Goal: Task Accomplishment & Management: Complete application form

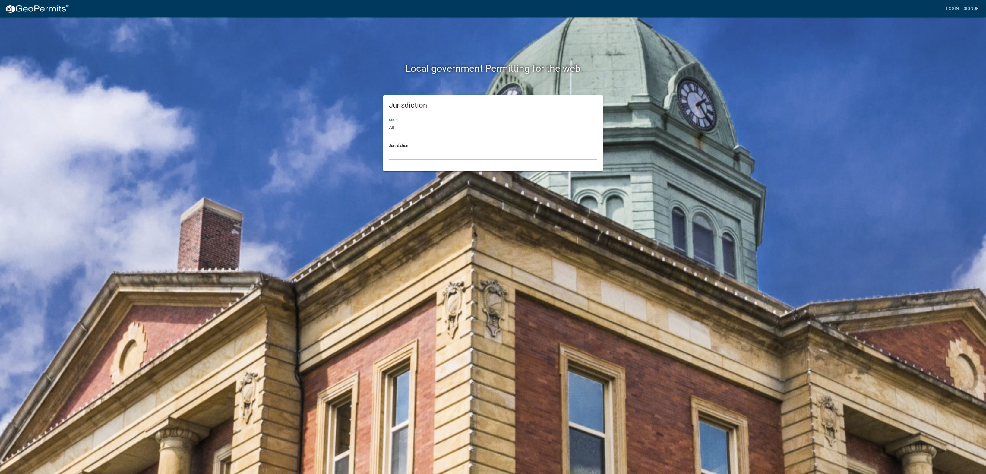
click at [452, 127] on select "All [US_STATE] [US_STATE] [US_STATE] [US_STATE] [US_STATE] [US_STATE] [US_STATE…" at bounding box center [493, 128] width 208 height 12
select select "[US_STATE]"
click at [389, 122] on select "All [US_STATE] [US_STATE] [US_STATE] [US_STATE] [US_STATE] [US_STATE] [US_STATE…" at bounding box center [493, 128] width 208 height 12
click at [458, 155] on select "City of [GEOGRAPHIC_DATA], [US_STATE] City of [GEOGRAPHIC_DATA], [US_STATE] Cit…" at bounding box center [493, 153] width 208 height 12
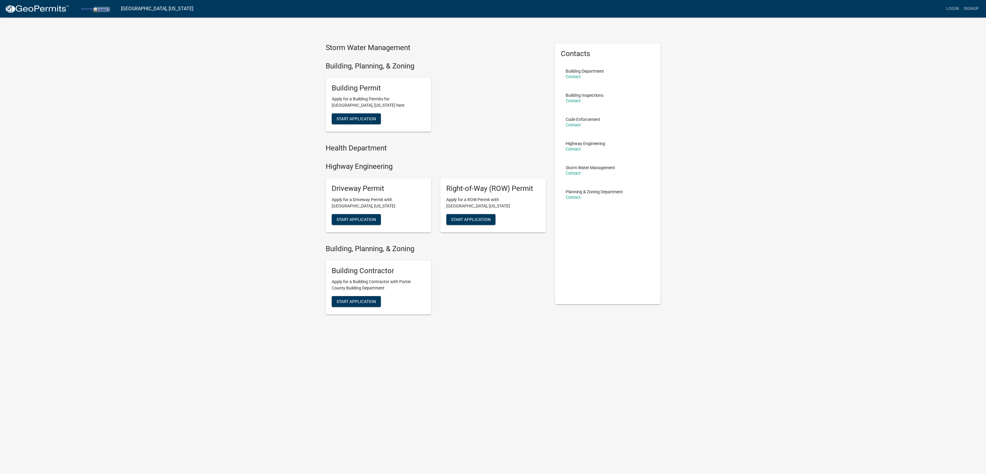
click at [493, 270] on div "Building Contractor Apply for a Building Contractor with Porter County Building…" at bounding box center [435, 288] width 229 height 64
click at [359, 122] on button "Start Application" at bounding box center [356, 118] width 49 height 11
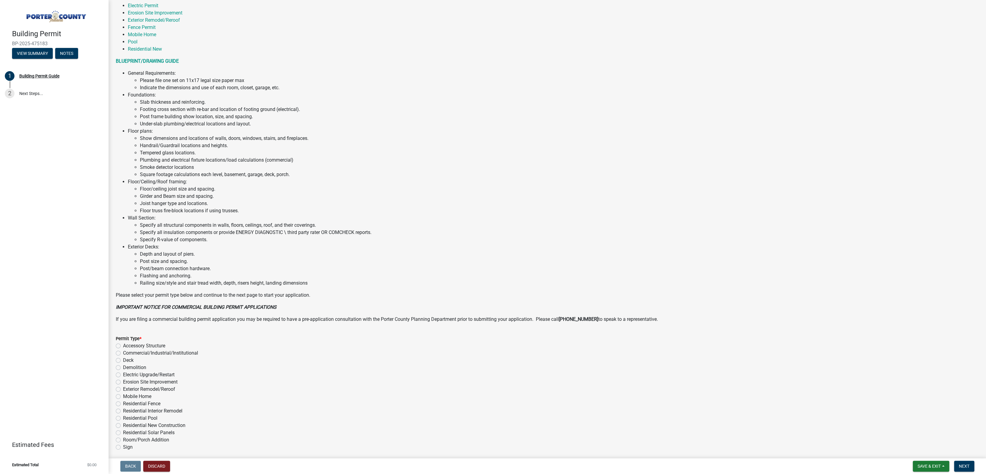
scroll to position [181, 0]
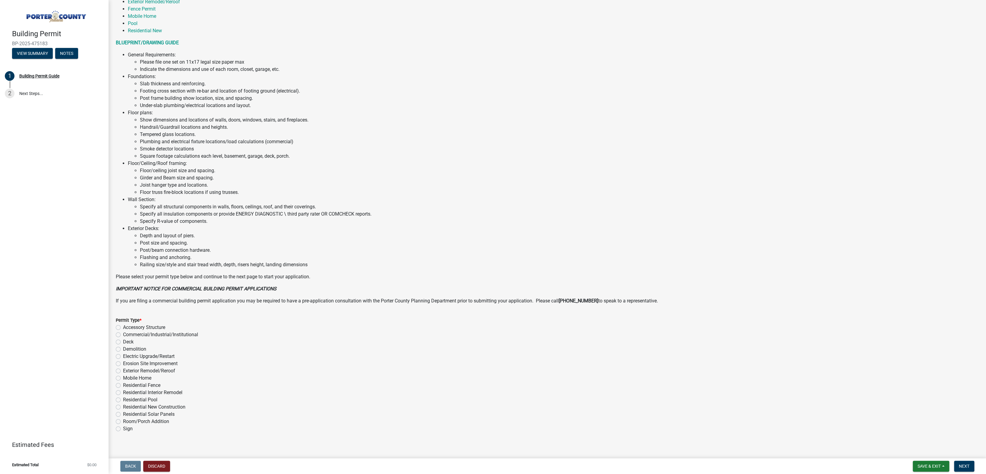
click at [123, 326] on label "Accessory Structure" at bounding box center [144, 327] width 42 height 7
click at [123, 326] on input "Accessory Structure" at bounding box center [125, 326] width 4 height 4
radio input "true"
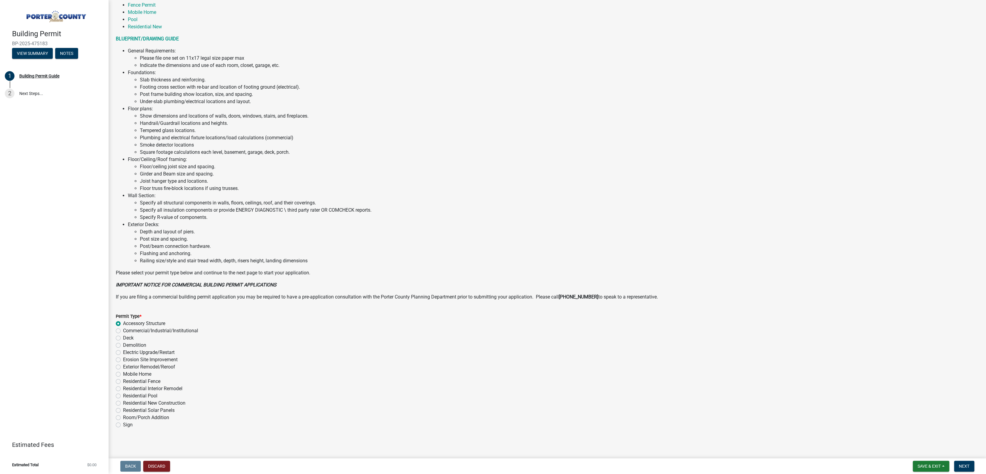
scroll to position [186, 0]
click at [961, 464] on span "Next" at bounding box center [964, 466] width 11 height 5
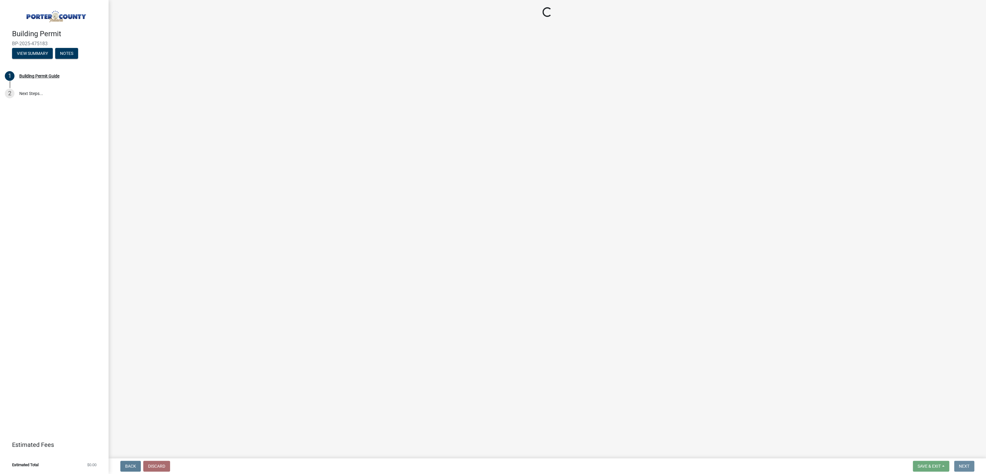
scroll to position [0, 0]
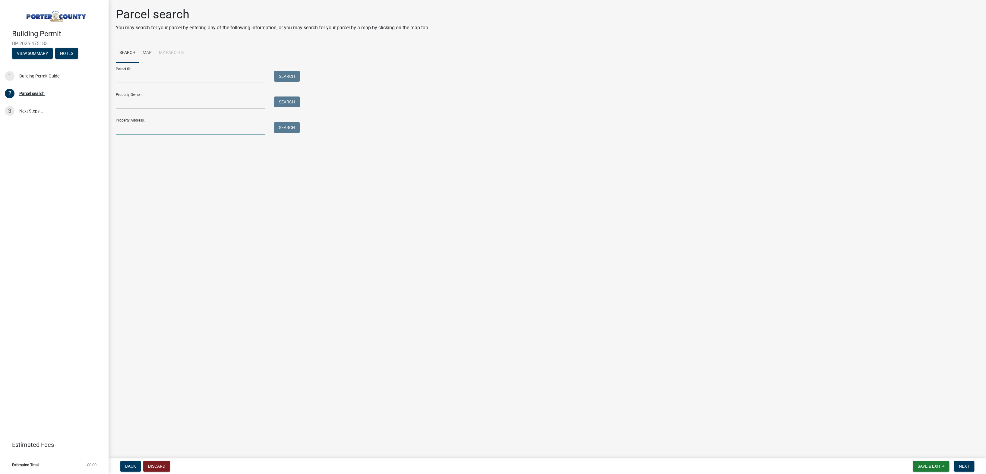
click at [168, 133] on input "Property Address:" at bounding box center [190, 128] width 149 height 12
type input "[STREET_ADDRESS]"
click at [290, 128] on button "Search" at bounding box center [287, 127] width 26 height 11
click at [127, 165] on label at bounding box center [127, 165] width 0 height 0
click at [127, 169] on input "radio" at bounding box center [129, 167] width 4 height 4
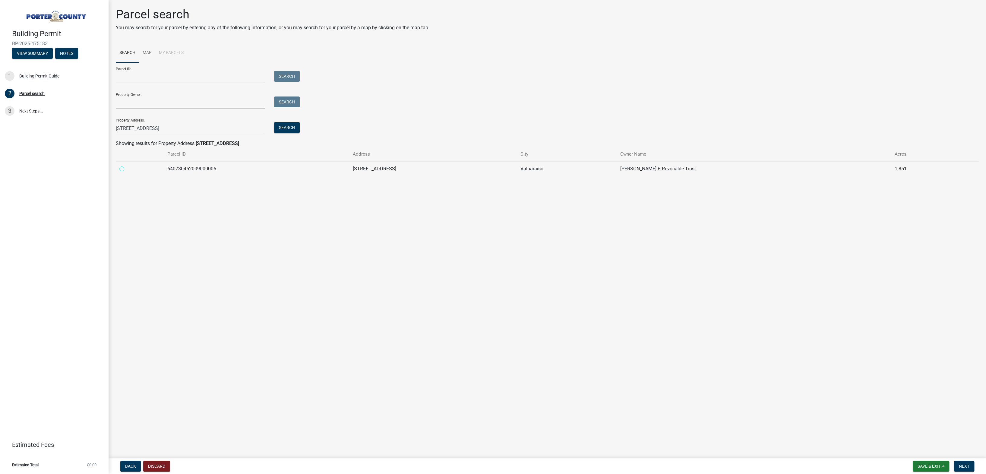
radio input "true"
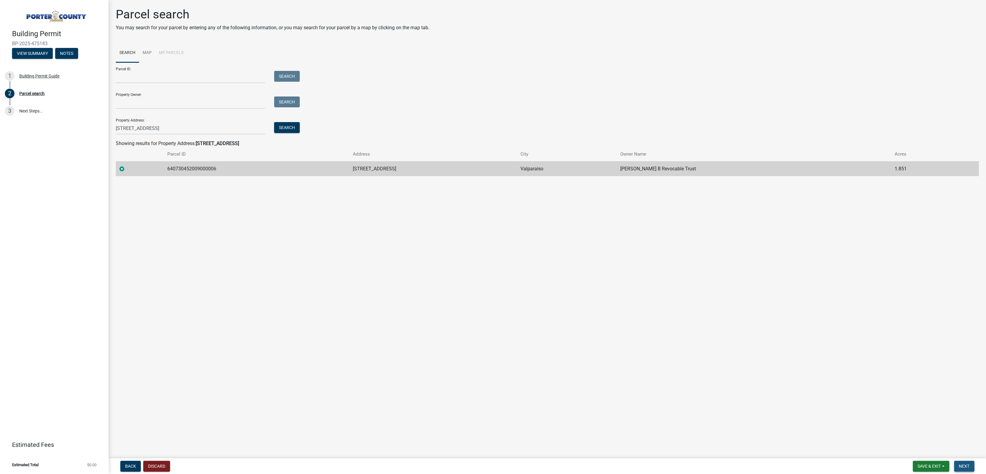
click at [966, 461] on button "Next" at bounding box center [964, 466] width 20 height 11
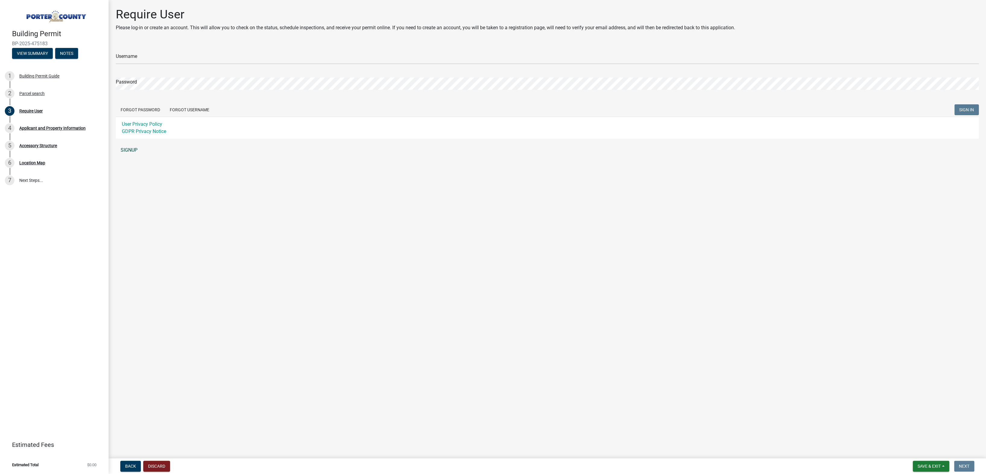
click at [125, 149] on link "SIGNUP" at bounding box center [547, 150] width 863 height 12
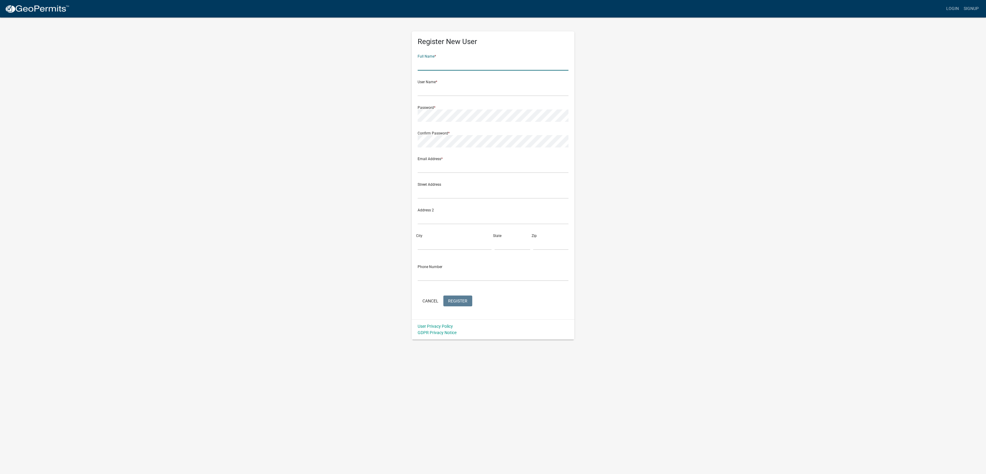
click at [497, 64] on input "text" at bounding box center [493, 64] width 151 height 12
type input "[PERSON_NAME]"
type input "[EMAIL_ADDRESS][DOMAIN_NAME]"
type input "Valparaiso"
type input "IN"
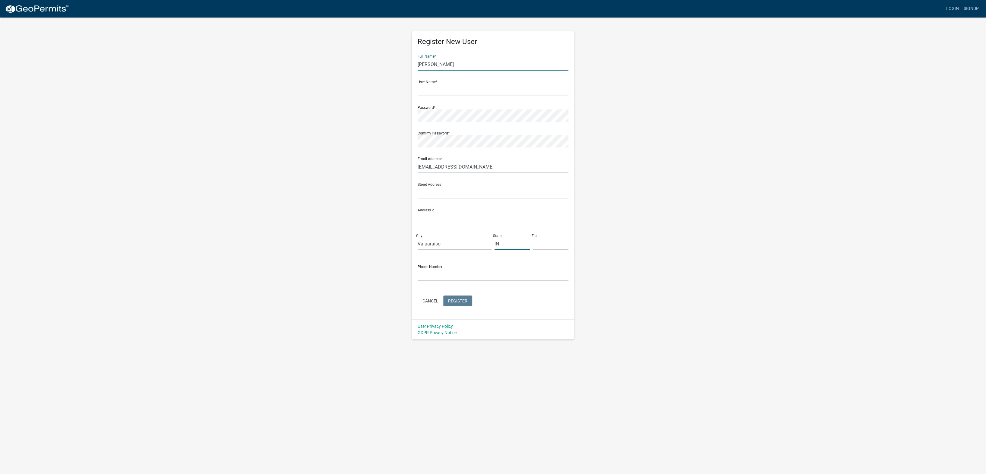
type input "46383"
type input "8125932919"
click at [475, 92] on input "text" at bounding box center [493, 90] width 151 height 12
click at [459, 89] on input "text" at bounding box center [493, 90] width 151 height 12
type input "[PERSON_NAME]"
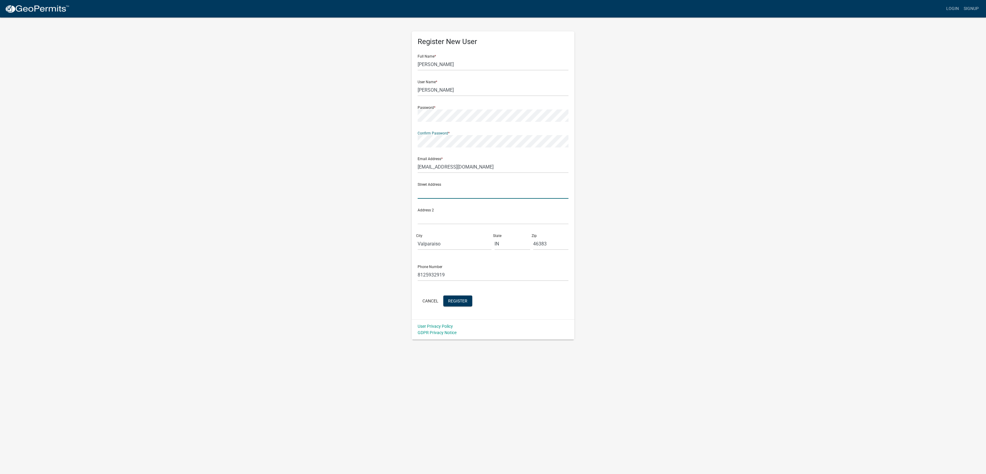
click at [463, 194] on input "text" at bounding box center [493, 192] width 151 height 12
type input "[STREET_ADDRESS][PERSON_NAME][US_STATE]"
click at [462, 301] on span "Register" at bounding box center [457, 300] width 19 height 5
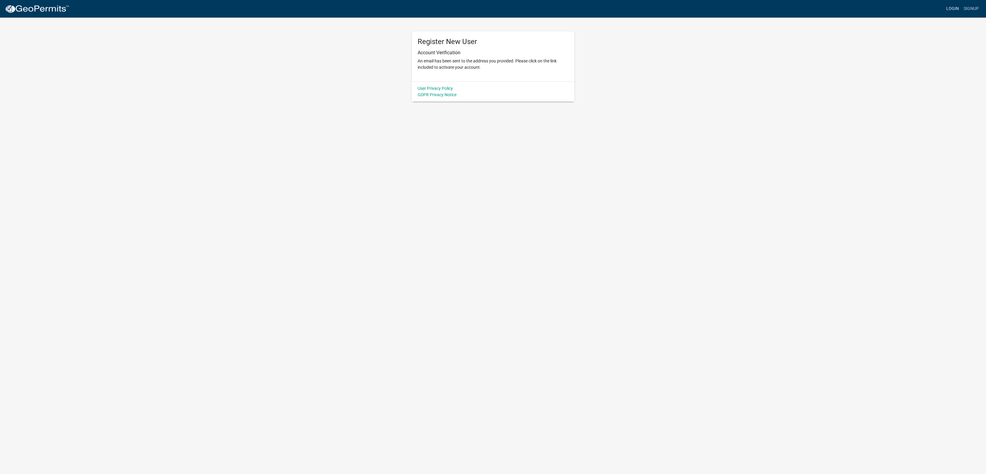
click at [953, 10] on link "Login" at bounding box center [952, 8] width 17 height 11
click at [505, 62] on input "Username" at bounding box center [492, 64] width 93 height 12
type input "[PERSON_NAME]"
click at [534, 124] on button "SIGN IN" at bounding box center [527, 128] width 24 height 11
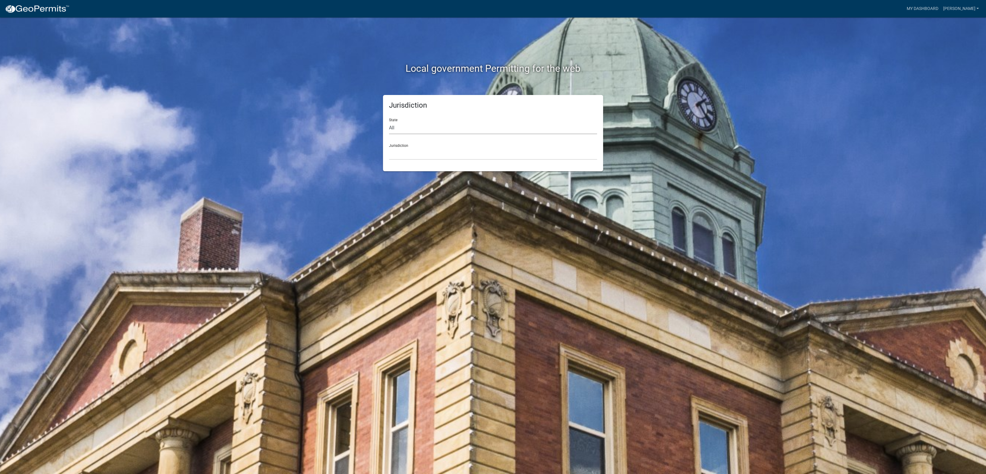
click at [455, 130] on select "All [US_STATE] [US_STATE] [US_STATE] [US_STATE] [US_STATE] [US_STATE] [US_STATE…" at bounding box center [493, 128] width 208 height 12
select select "[US_STATE]"
click at [389, 122] on select "All [US_STATE] [US_STATE] [US_STATE] [US_STATE] [US_STATE] [US_STATE] [US_STATE…" at bounding box center [493, 128] width 208 height 12
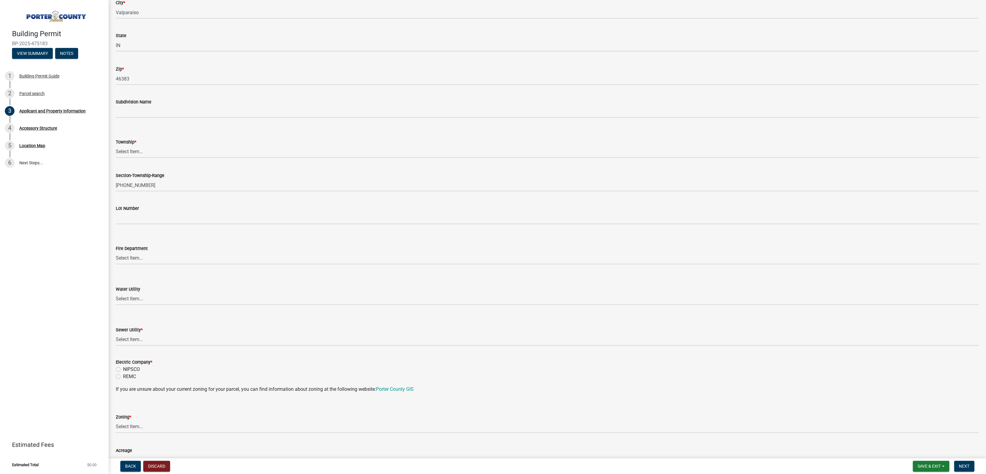
scroll to position [211, 0]
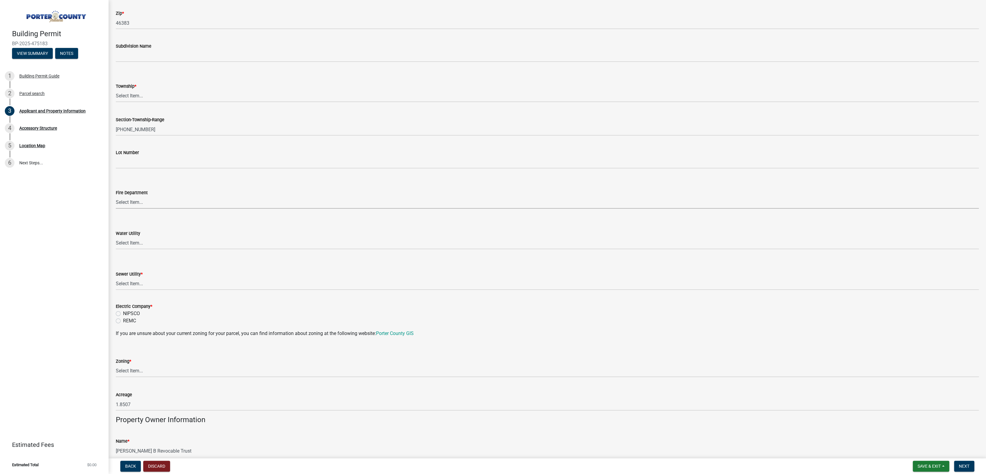
click at [221, 204] on select "Select Item... [PERSON_NAME] [PERSON_NAME] Harbor [PERSON_NAME] Grove [PERSON_N…" at bounding box center [547, 202] width 863 height 12
click at [116, 196] on select "Select Item... [PERSON_NAME] [PERSON_NAME] Harbor [PERSON_NAME] Grove [PERSON_N…" at bounding box center [547, 202] width 863 height 12
select select "cab7bb26-0259-4021-a4e9-b3a2d3356afe"
click at [162, 241] on select "Select Item... Aqua Indiana Inc Damon Run Indiana American Water Nature Works P…" at bounding box center [547, 243] width 863 height 12
click at [116, 237] on select "Select Item... Aqua Indiana Inc Damon Run Indiana American Water Nature Works P…" at bounding box center [547, 243] width 863 height 12
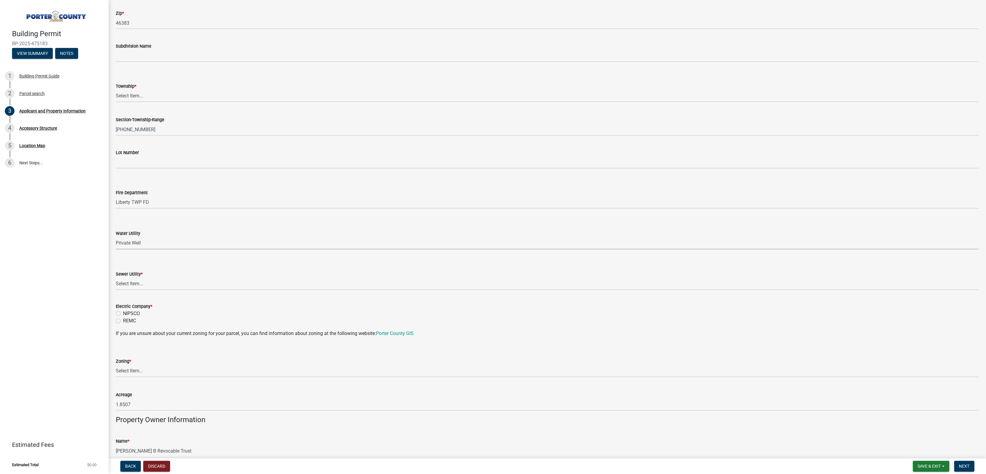
select select "b0f6f87b-588c-48c3-b728-322303c6bafe"
click at [167, 284] on select "Select Item... Aqua Indiana Inc Damon Run Falling Waters Lake Eliza - LEACD Nat…" at bounding box center [547, 284] width 863 height 12
click at [116, 278] on select "Select Item... Aqua Indiana Inc Damon Run Falling Waters Lake Eliza - LEACD Nat…" at bounding box center [547, 284] width 863 height 12
select select "ea6751d4-6bf7-4a16-89ee-f7801ab82aa1"
click at [123, 312] on label "NIPSCO" at bounding box center [131, 313] width 17 height 7
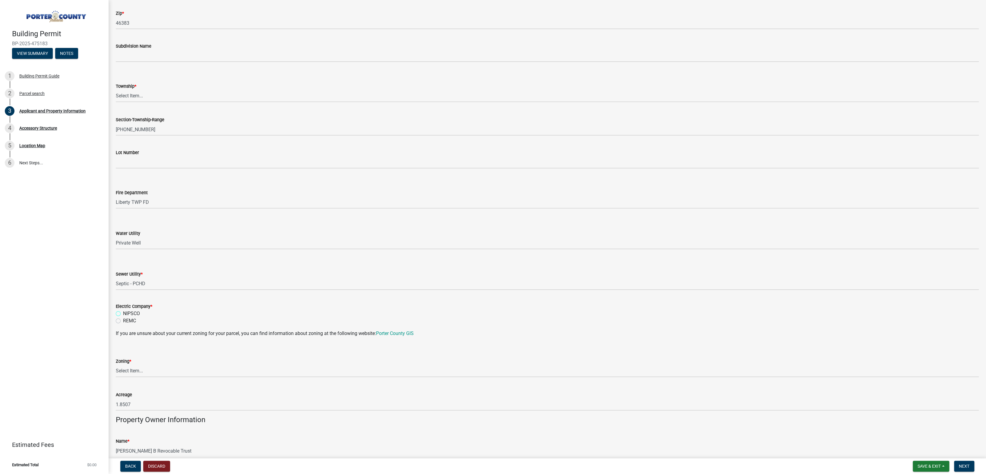
click at [123, 312] on input "NIPSCO" at bounding box center [125, 312] width 4 height 4
radio input "true"
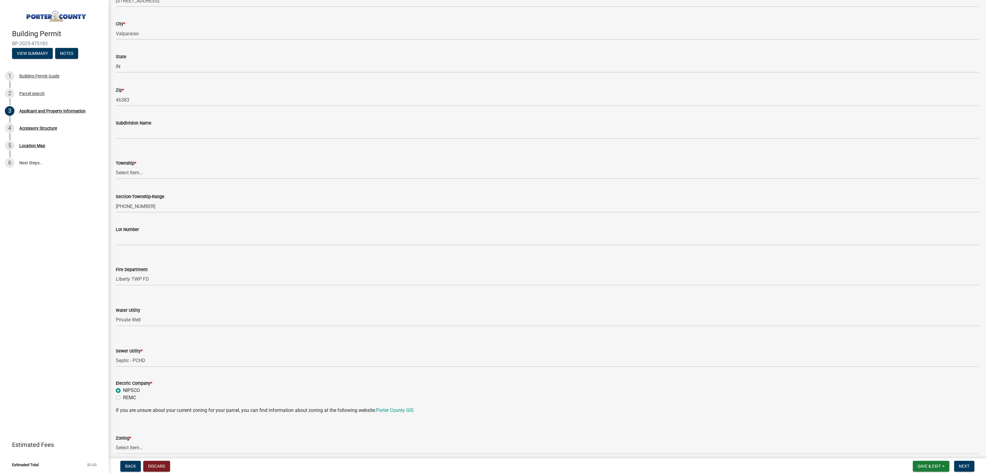
scroll to position [121, 0]
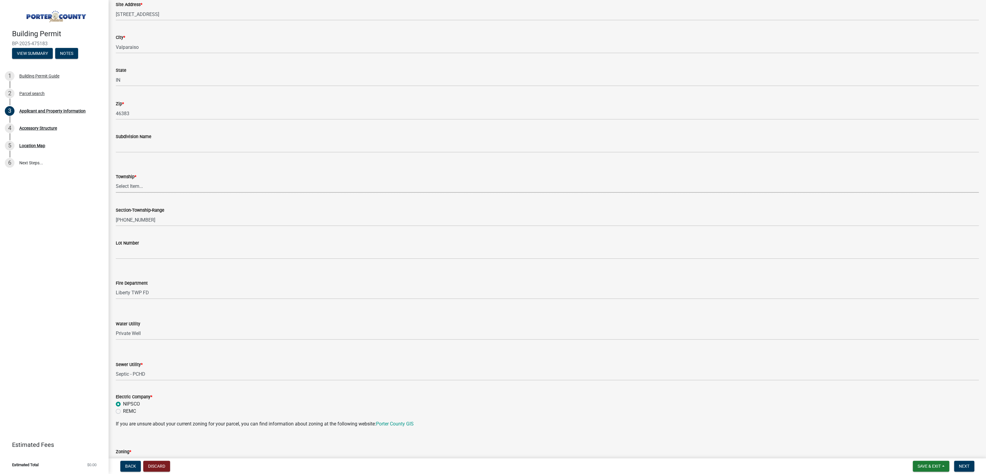
click at [152, 183] on select "Select Item... Boone Center Jackson Liberty Morgan Pine Pleasant Portage Porter…" at bounding box center [547, 186] width 863 height 12
click at [116, 180] on select "Select Item... Boone Center Jackson Liberty Morgan Pine Pleasant Portage Porter…" at bounding box center [547, 186] width 863 height 12
select select "403f4b3c-c23a-4b9f-b6b7-b4f73366513c"
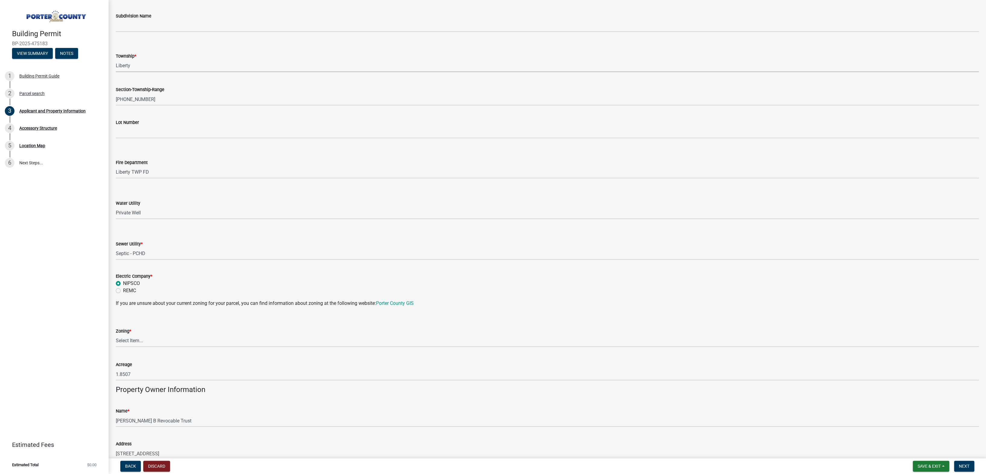
scroll to position [271, 0]
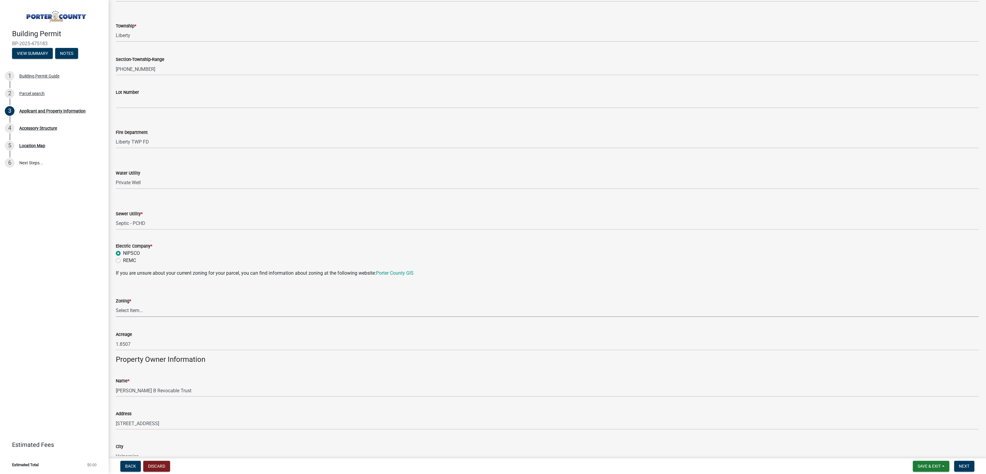
click at [153, 310] on select "Select Item... A1 A2 CH CM CN I1 I2 I3 IN MP OT P1 P2 PUD R1 R2 R3 R4 RL RR" at bounding box center [547, 311] width 863 height 12
click at [166, 132] on div "Fire Department" at bounding box center [547, 132] width 863 height 7
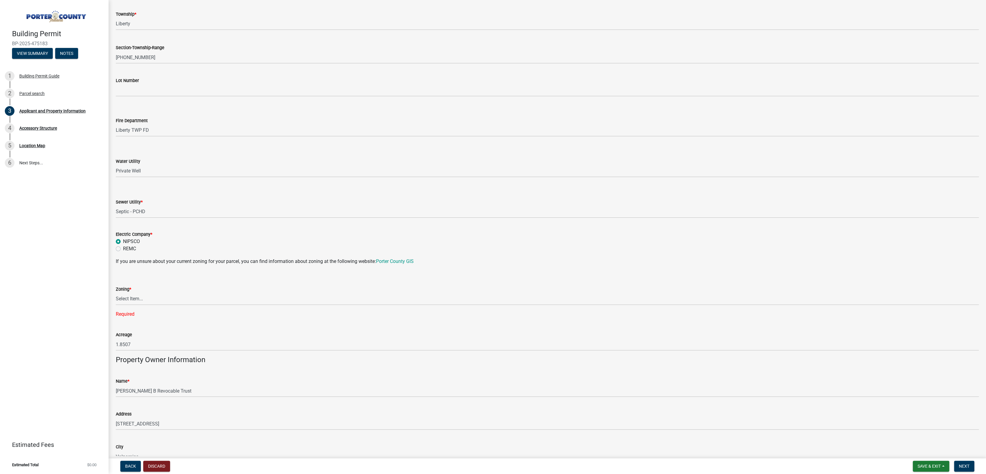
scroll to position [302, 0]
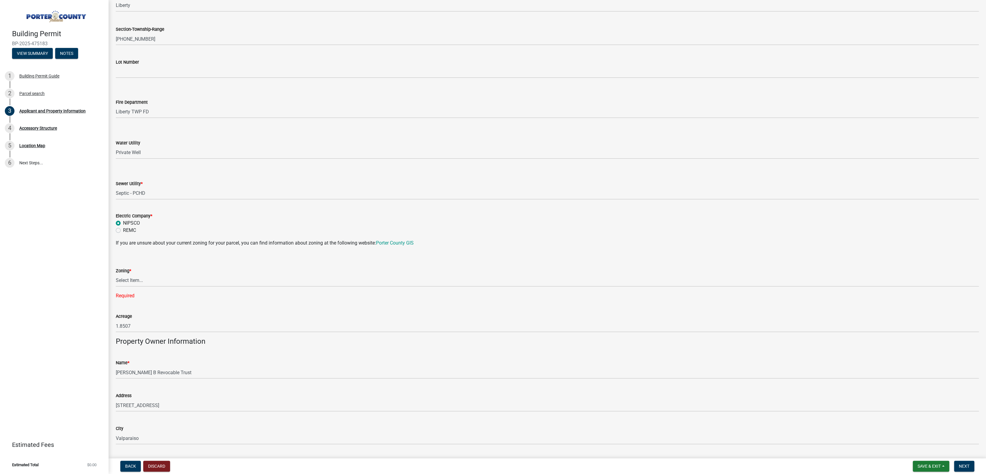
click at [145, 274] on div "Zoning *" at bounding box center [547, 270] width 863 height 7
click at [145, 279] on select "Select Item... A1 A2 CH CM CN I1 I2 I3 IN MP OT P1 P2 PUD R1 R2 R3 R4 RL RR" at bounding box center [547, 280] width 863 height 12
click at [116, 274] on select "Select Item... A1 A2 CH CM CN I1 I2 I3 IN MP OT P1 P2 PUD R1 R2 R3 R4 RL RR" at bounding box center [547, 280] width 863 height 12
click at [164, 272] on div "Zoning *" at bounding box center [547, 270] width 863 height 7
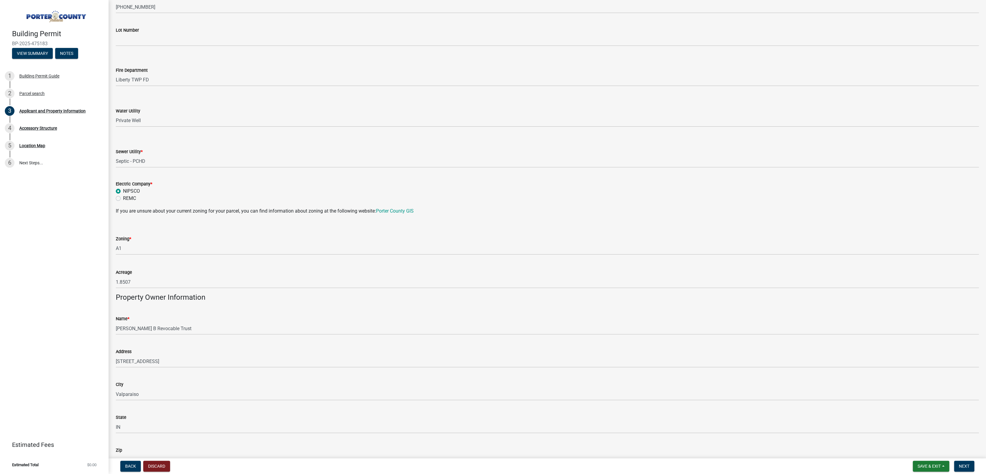
scroll to position [362, 0]
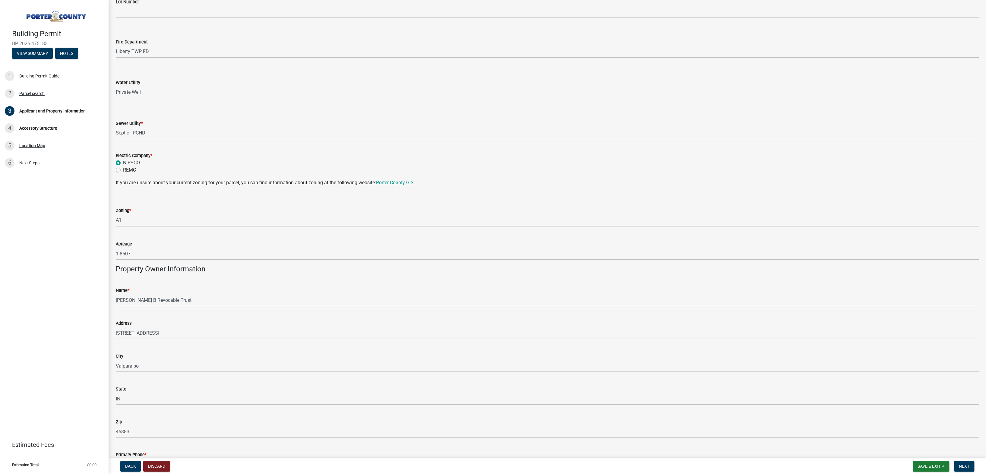
click at [142, 217] on select "Select Item... A1 A2 CH CM CN I1 I2 I3 IN MP OT P1 P2 PUD R1 R2 R3 R4 RL RR" at bounding box center [547, 220] width 863 height 12
click at [116, 214] on select "Select Item... A1 A2 CH CM CN I1 I2 I3 IN MP OT P1 P2 PUD R1 R2 R3 R4 RL RR" at bounding box center [547, 220] width 863 height 12
select select "e2d1b1d7-ccc9-456b-9e96-e16306515997"
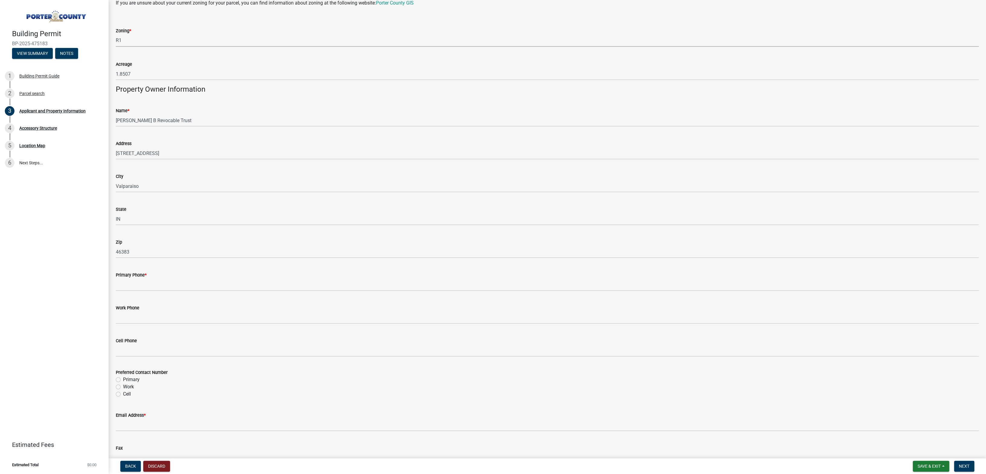
scroll to position [543, 0]
click at [153, 283] on input "Primary Phone *" at bounding box center [547, 283] width 863 height 12
type input "8125932919"
click at [168, 316] on input "Work Phone" at bounding box center [547, 316] width 863 height 12
type input "2197874355"
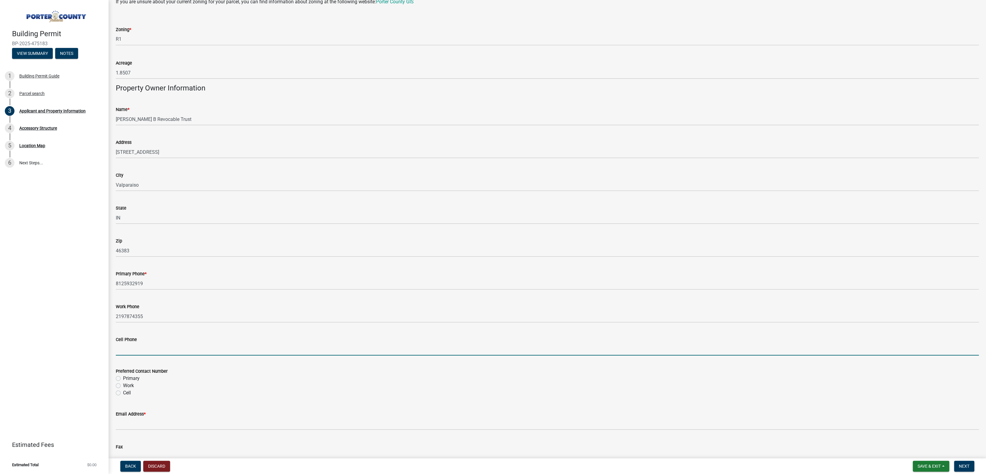
click at [169, 351] on input "Cell Phone" at bounding box center [547, 349] width 863 height 12
type input "8125932919"
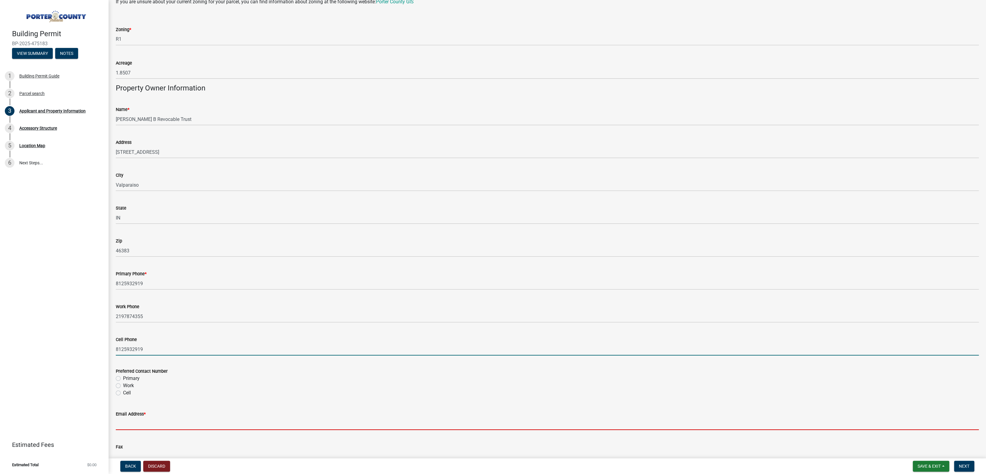
type input "[EMAIL_ADDRESS][DOMAIN_NAME]"
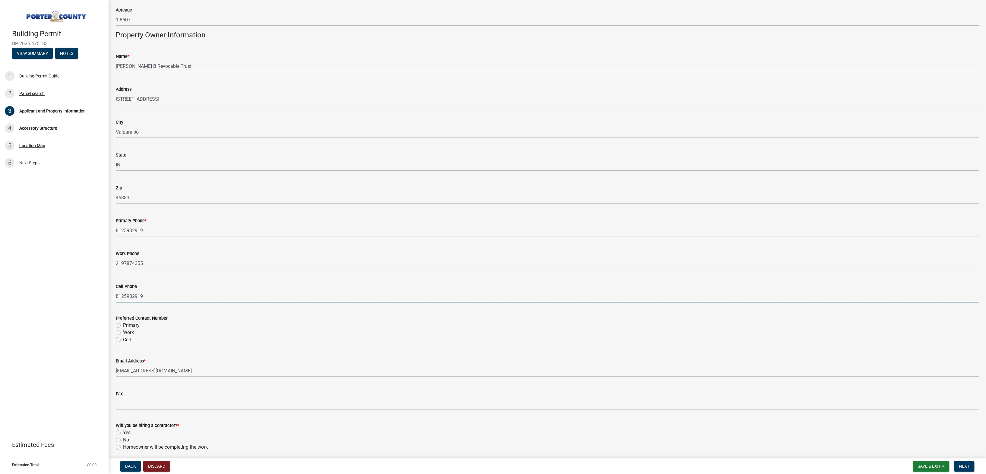
scroll to position [603, 0]
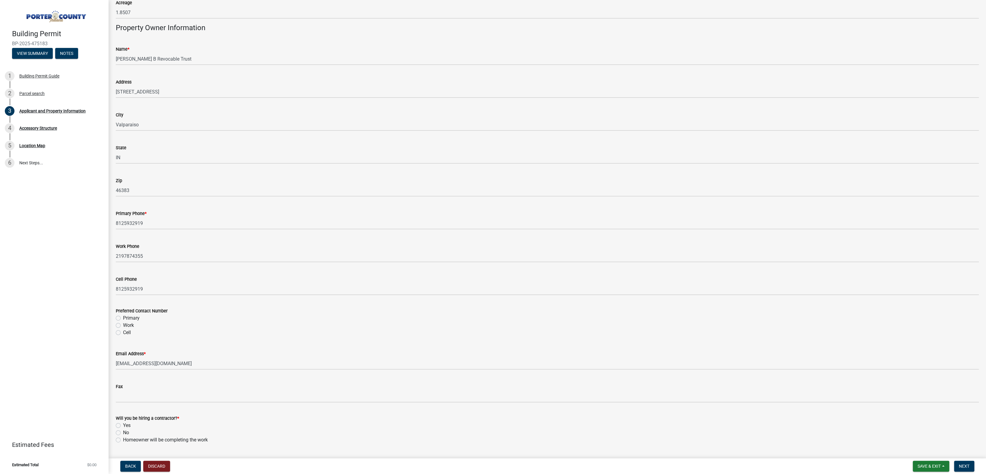
click at [121, 317] on div "Primary" at bounding box center [547, 318] width 863 height 7
click at [123, 334] on label "Cell" at bounding box center [127, 332] width 8 height 7
click at [123, 333] on input "Cell" at bounding box center [125, 331] width 4 height 4
radio input "true"
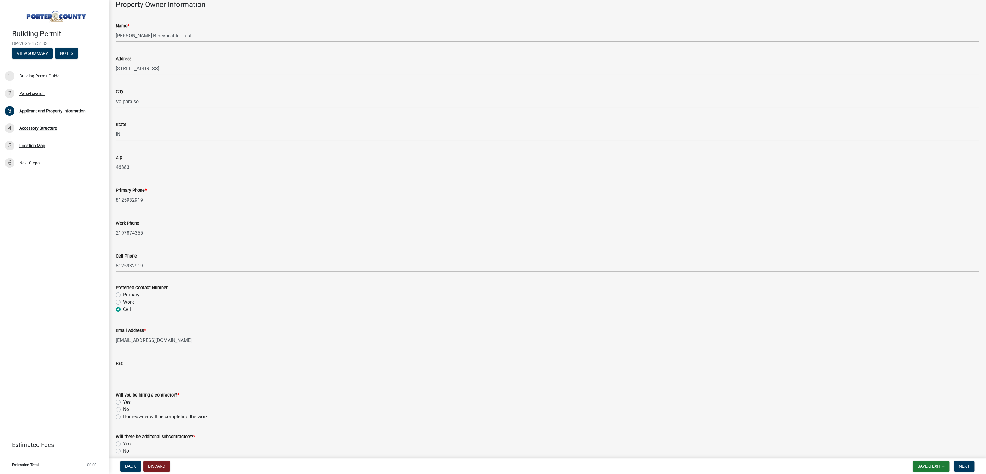
scroll to position [654, 0]
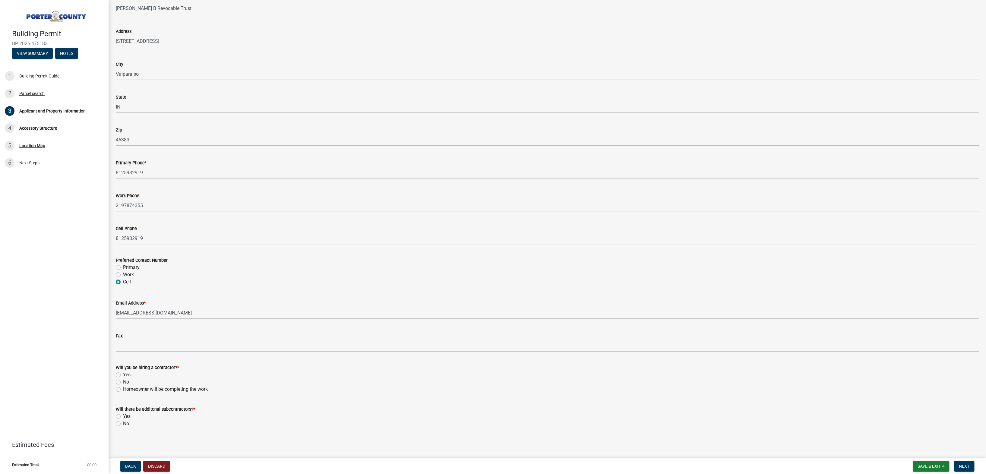
click at [123, 375] on label "Yes" at bounding box center [127, 374] width 8 height 7
click at [123, 375] on input "Yes" at bounding box center [125, 373] width 4 height 4
radio input "true"
click at [123, 423] on label "No" at bounding box center [126, 423] width 6 height 7
click at [123, 423] on input "No" at bounding box center [125, 422] width 4 height 4
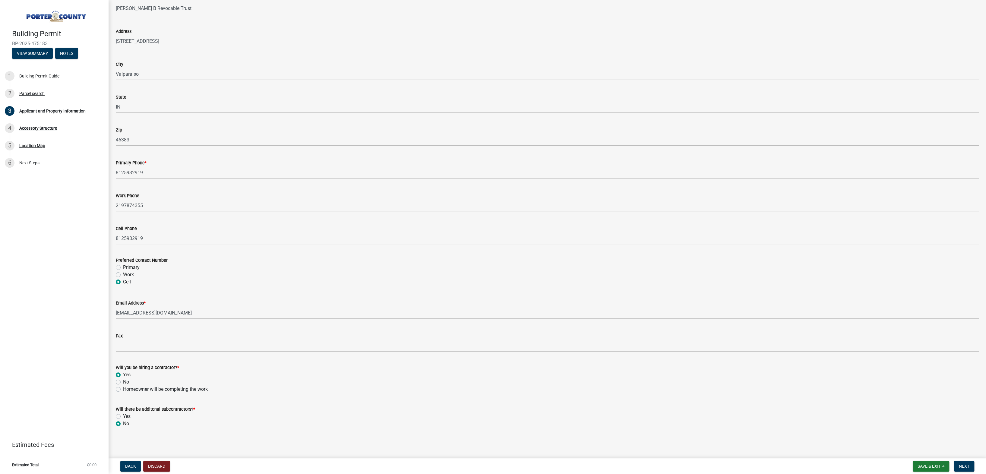
radio input "true"
click at [965, 468] on span "Next" at bounding box center [964, 466] width 11 height 5
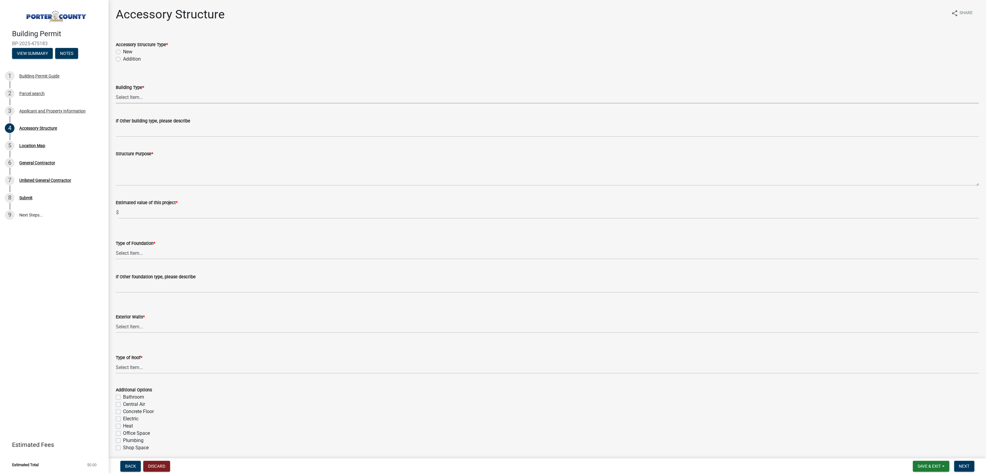
click at [147, 97] on select "Select Item... Ag. Building Chicken Coop Detached Garage Exterior Remodel Gazeb…" at bounding box center [547, 97] width 863 height 12
click at [116, 91] on select "Select Item... Ag. Building Chicken Coop Detached Garage Exterior Remodel Gazeb…" at bounding box center [547, 97] width 863 height 12
select select "de31ad38-eab4-417a-a8ac-eccf8406b967"
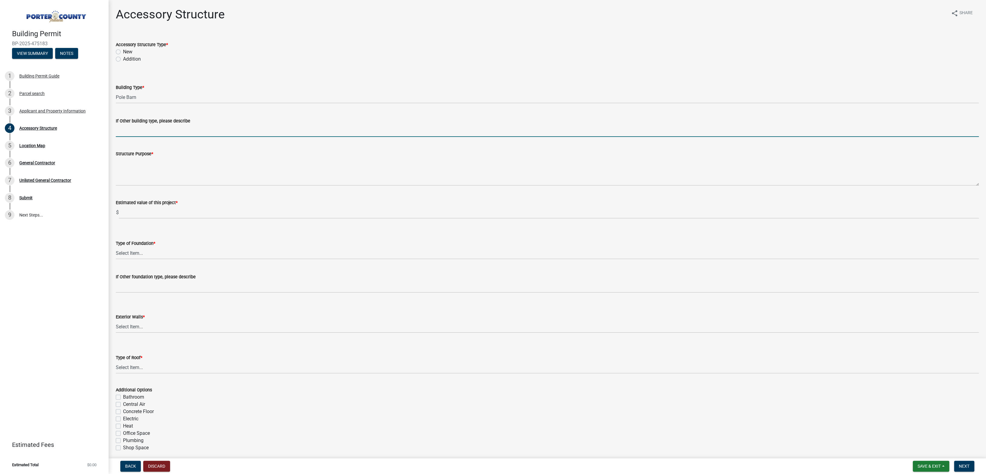
click at [170, 134] on input "If Other building type, please describe" at bounding box center [547, 131] width 863 height 12
type input "Addition to existing pole barn."
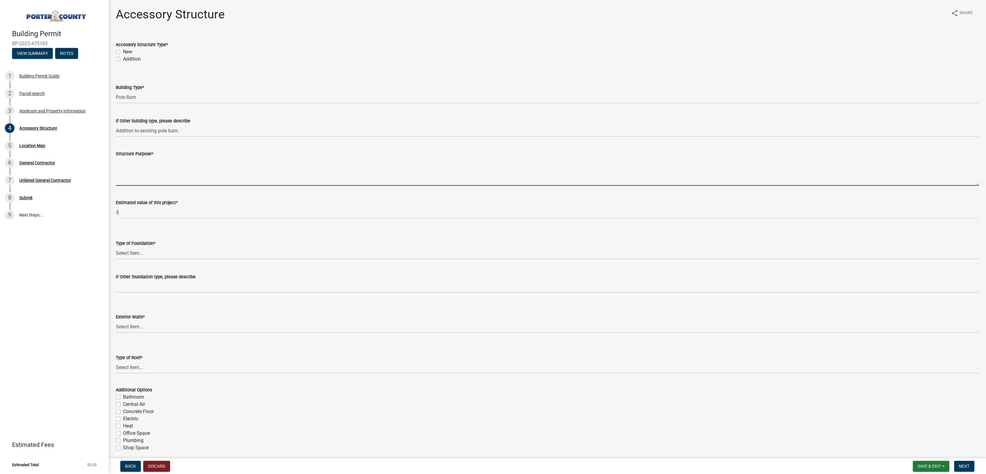
click at [172, 185] on textarea "Structure Purpose *" at bounding box center [547, 171] width 863 height 28
click at [169, 181] on textarea "Structure Purpose *" at bounding box center [547, 171] width 863 height 28
click at [173, 172] on textarea "Structure Purpose *" at bounding box center [547, 171] width 863 height 28
click at [174, 165] on textarea "Structure Purpose *" at bounding box center [547, 171] width 863 height 28
type textarea "Farm equipment maintenance bay / storage area"
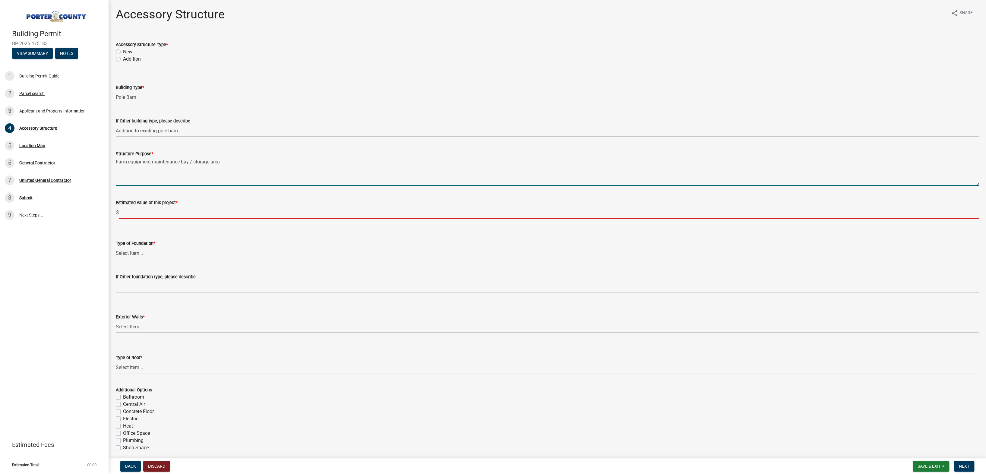
click at [206, 215] on input "text" at bounding box center [549, 212] width 860 height 12
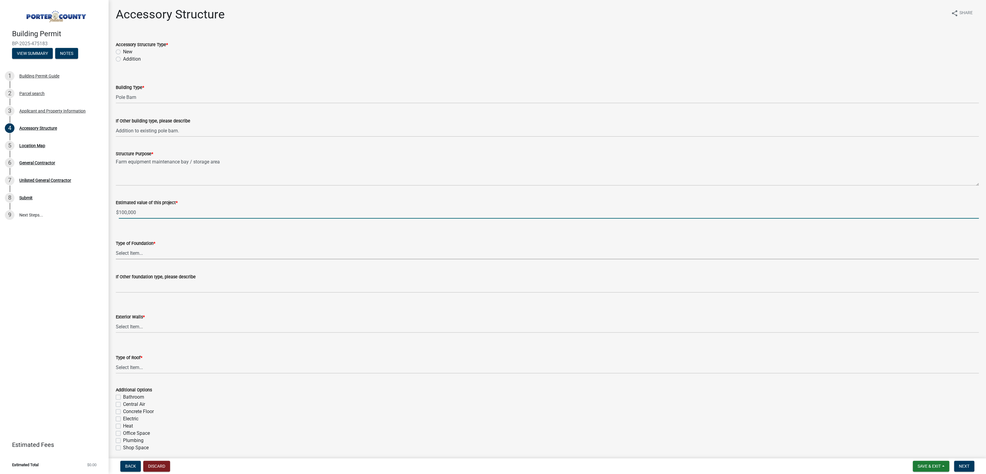
type input "100000"
click at [160, 250] on select "Select Item... Concrete Block Poured Concrete Post Frame Other" at bounding box center [547, 253] width 863 height 12
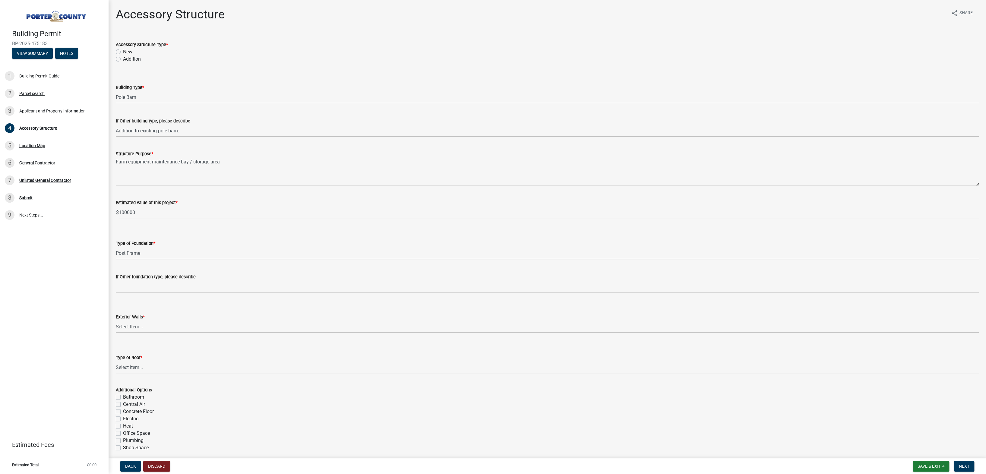
click at [116, 247] on select "Select Item... Concrete Block Poured Concrete Post Frame Other" at bounding box center [547, 253] width 863 height 12
select select "968dc824-c675-4889-9261-eecf15873776"
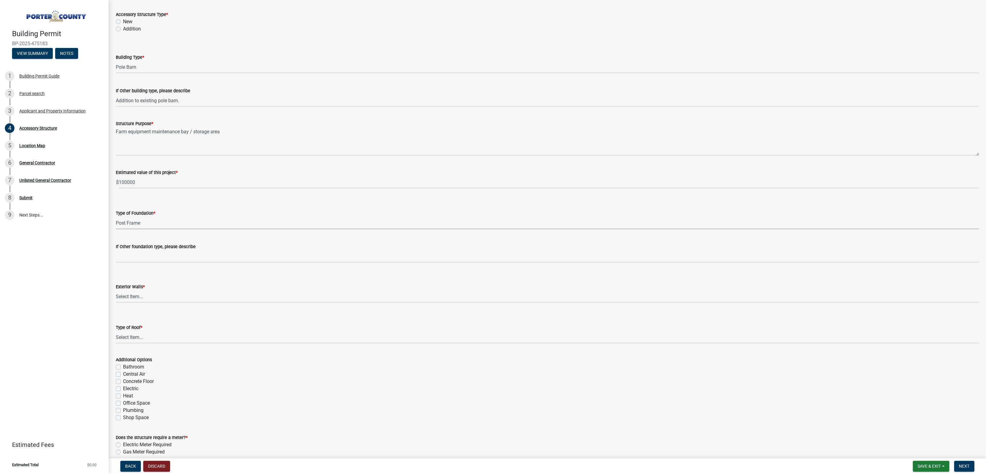
scroll to position [60, 0]
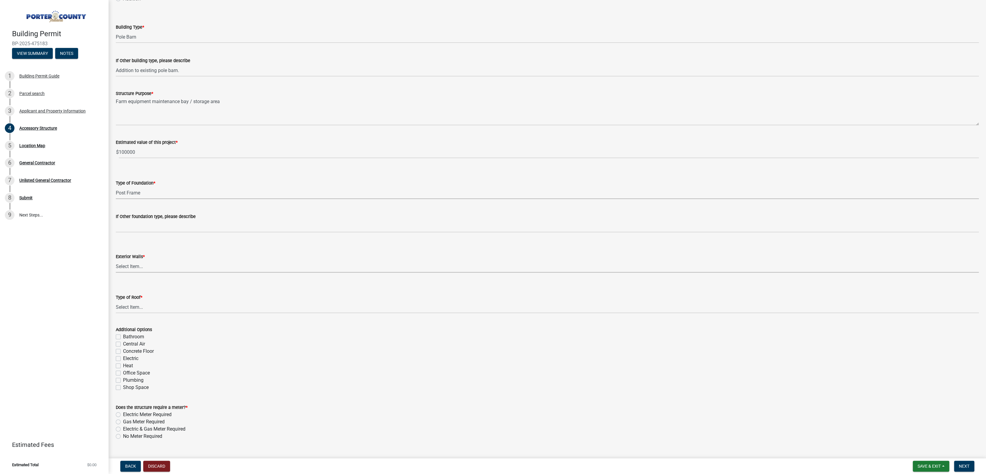
click at [146, 268] on select "Select Item... Masonry Wood Frame Post Frame Steel Frame" at bounding box center [547, 266] width 863 height 12
click at [116, 260] on select "Select Item... Masonry Wood Frame Post Frame Steel Frame" at bounding box center [547, 266] width 863 height 12
select select "3cff20c0-3f0c-46d5-8ea1-4d56f0396f42"
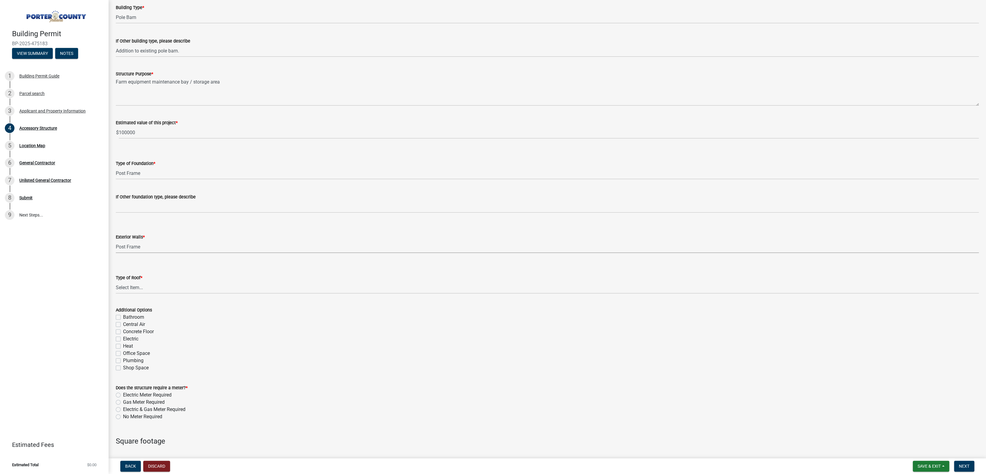
scroll to position [90, 0]
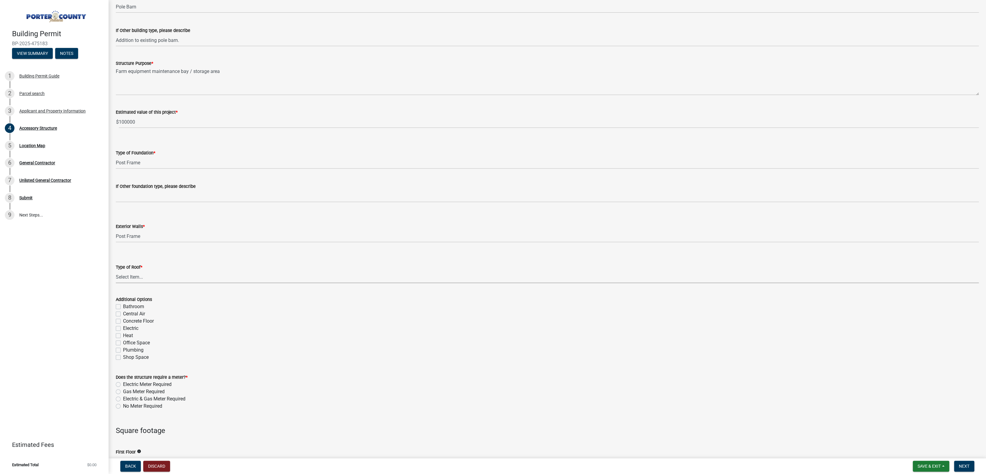
click at [154, 280] on select "Select Item... Shingles Steel" at bounding box center [547, 277] width 863 height 12
click at [116, 271] on select "Select Item... Shingles Steel" at bounding box center [547, 277] width 863 height 12
select select "d4b8d1da-05eb-44cd-bbb6-c979fa719f22"
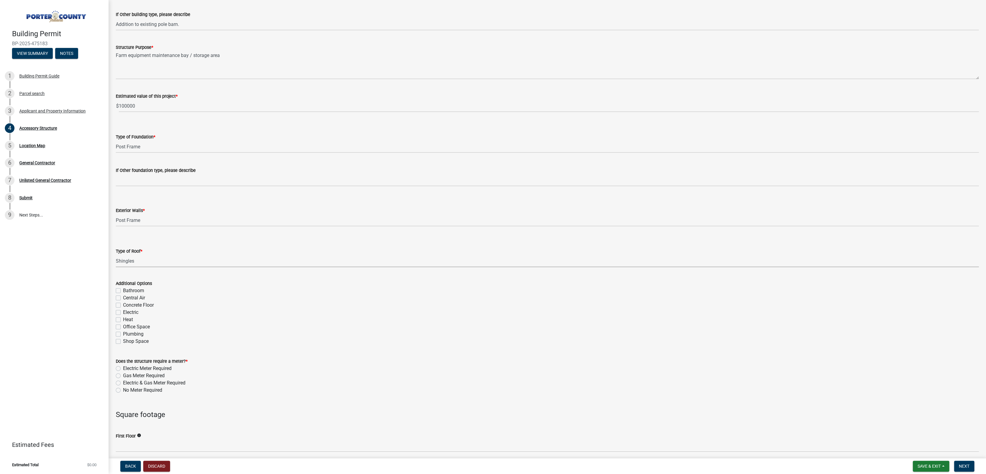
scroll to position [121, 0]
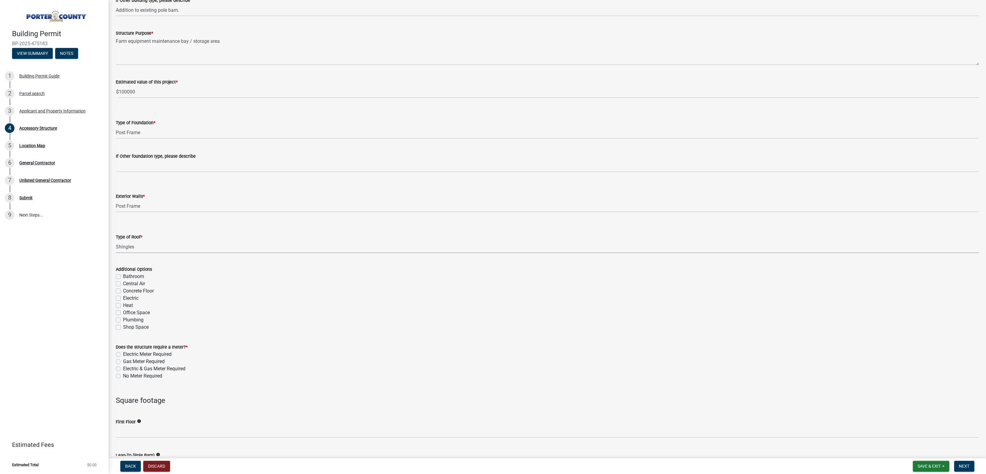
click at [123, 297] on label "Electric" at bounding box center [130, 298] width 15 height 7
click at [123, 297] on input "Electric" at bounding box center [125, 297] width 4 height 4
checkbox input "true"
checkbox input "false"
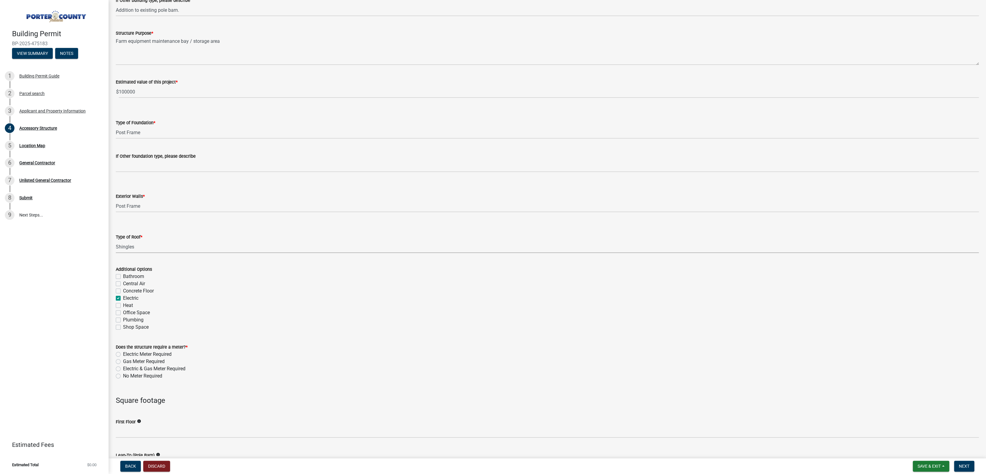
checkbox input "false"
checkbox input "true"
checkbox input "false"
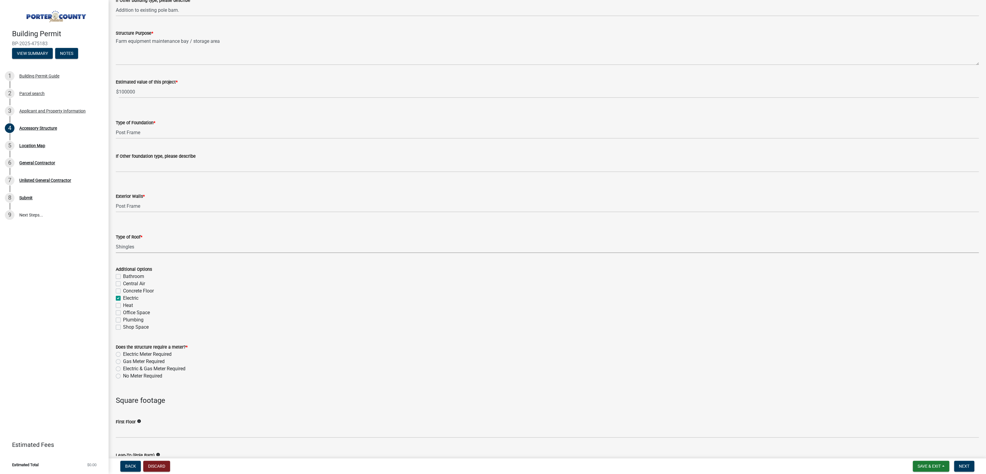
checkbox input "false"
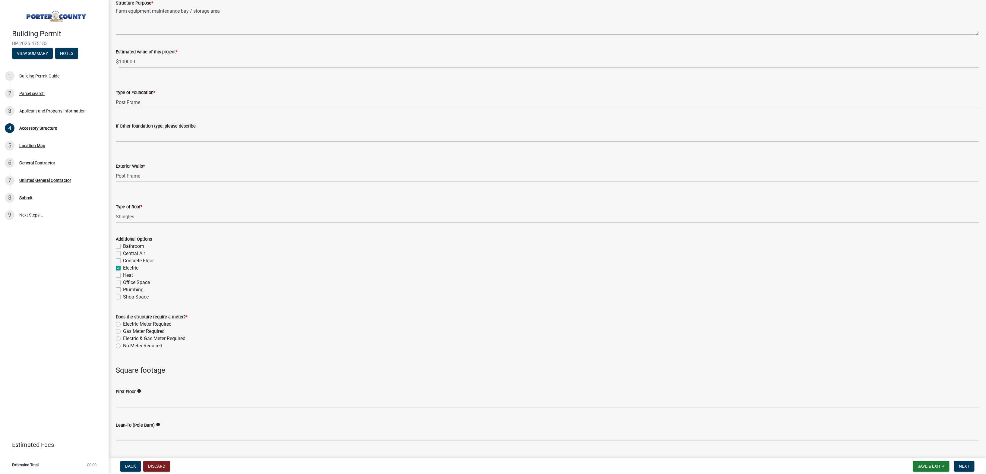
click at [123, 345] on label "No Meter Required" at bounding box center [142, 345] width 39 height 7
click at [123, 345] on input "No Meter Required" at bounding box center [125, 344] width 4 height 4
radio input "true"
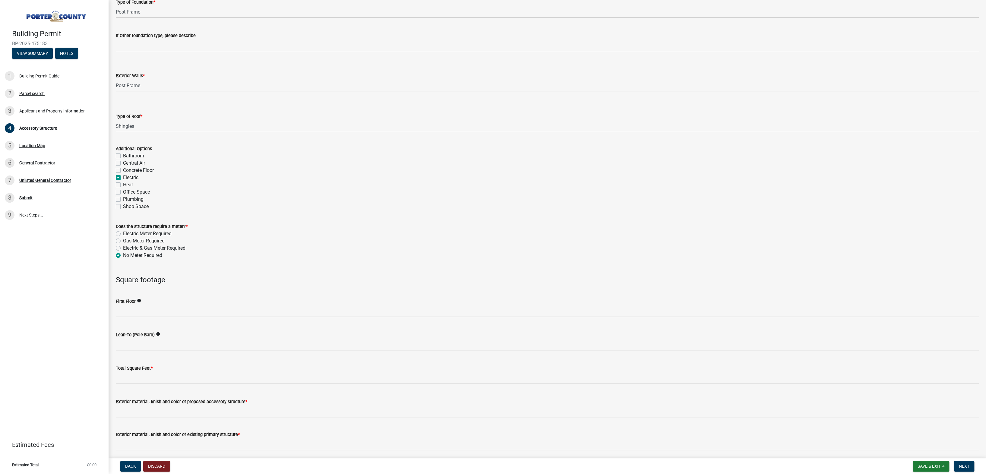
scroll to position [271, 0]
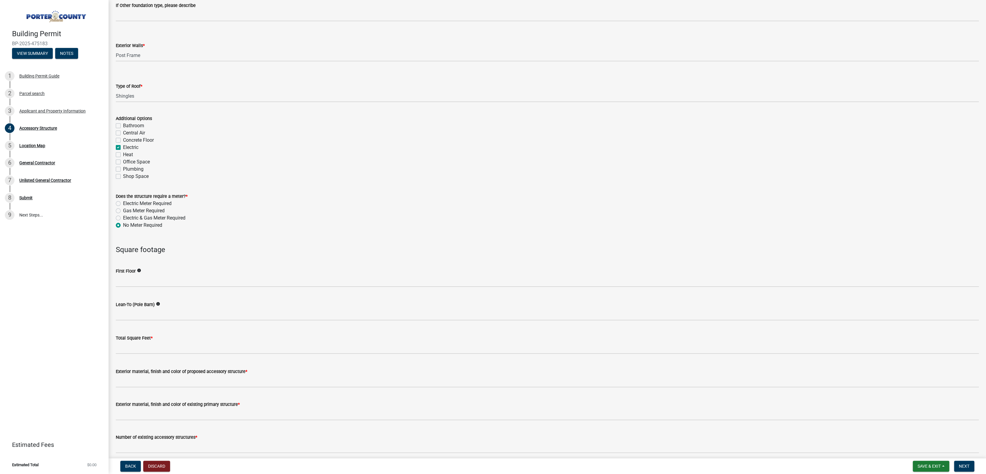
click at [157, 302] on icon "info" at bounding box center [158, 304] width 4 height 4
click at [140, 316] on input "text" at bounding box center [547, 314] width 863 height 12
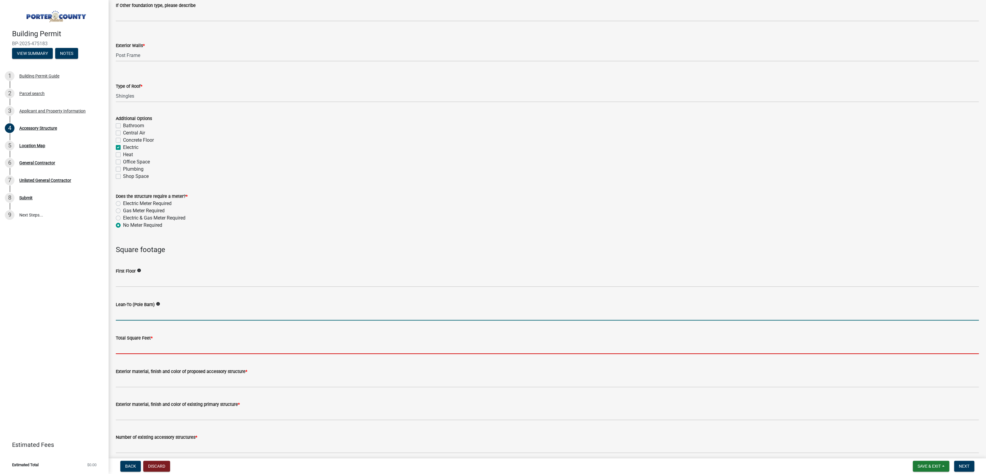
click at [166, 347] on input "text" at bounding box center [547, 348] width 863 height 12
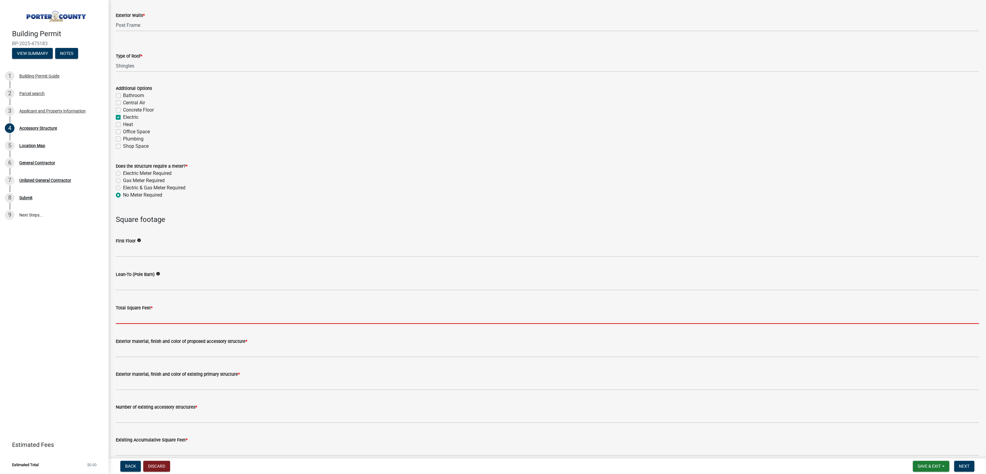
scroll to position [332, 0]
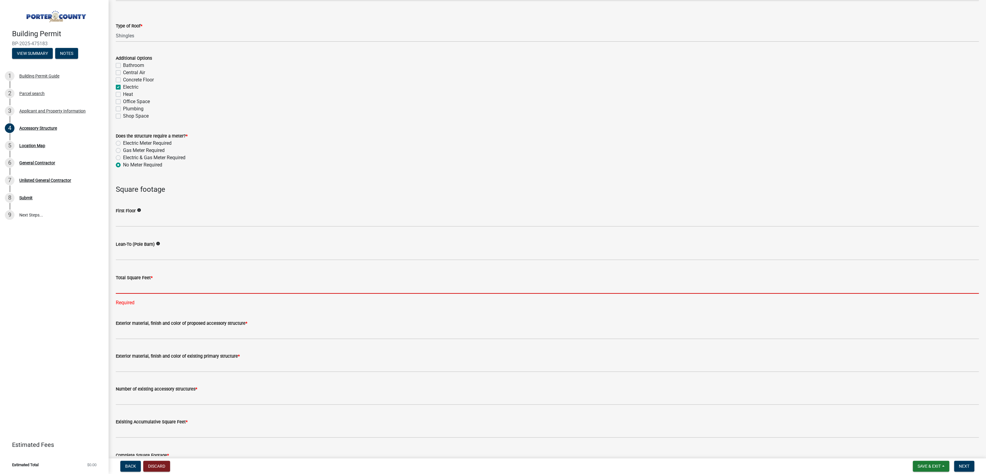
click at [165, 283] on input "text" at bounding box center [547, 287] width 863 height 12
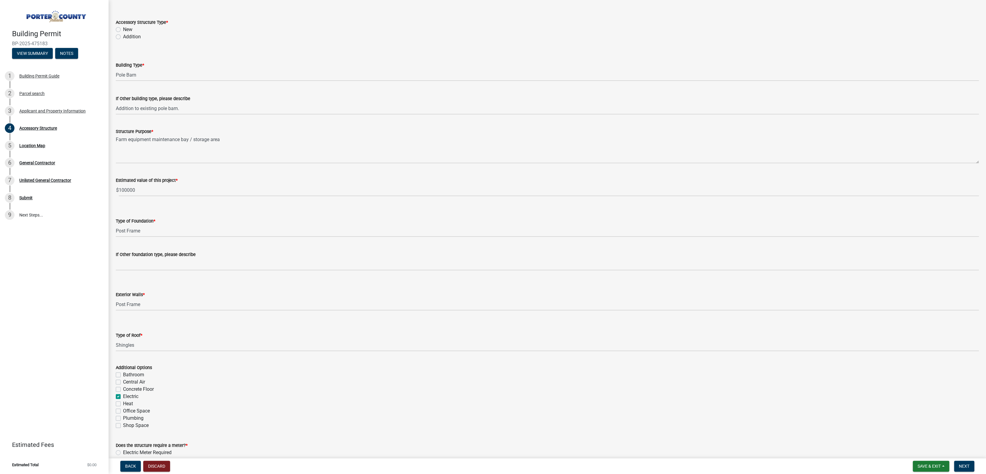
scroll to position [0, 0]
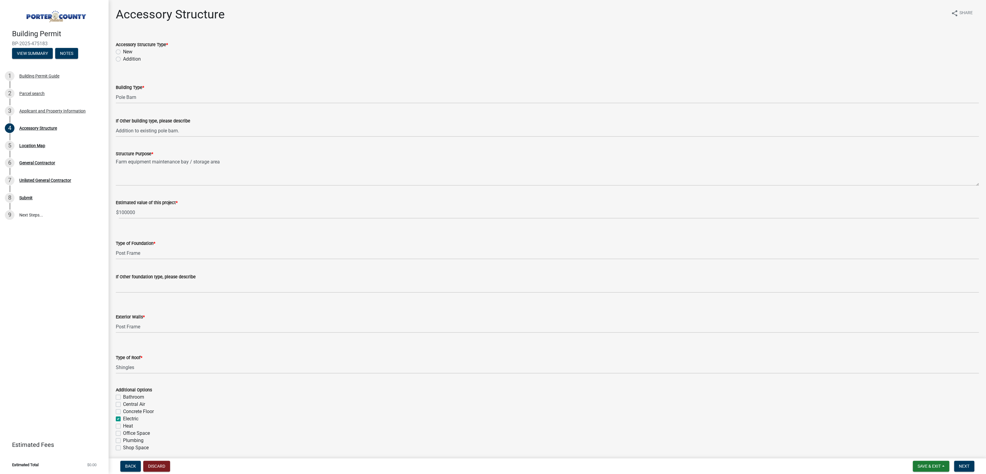
type input "2160"
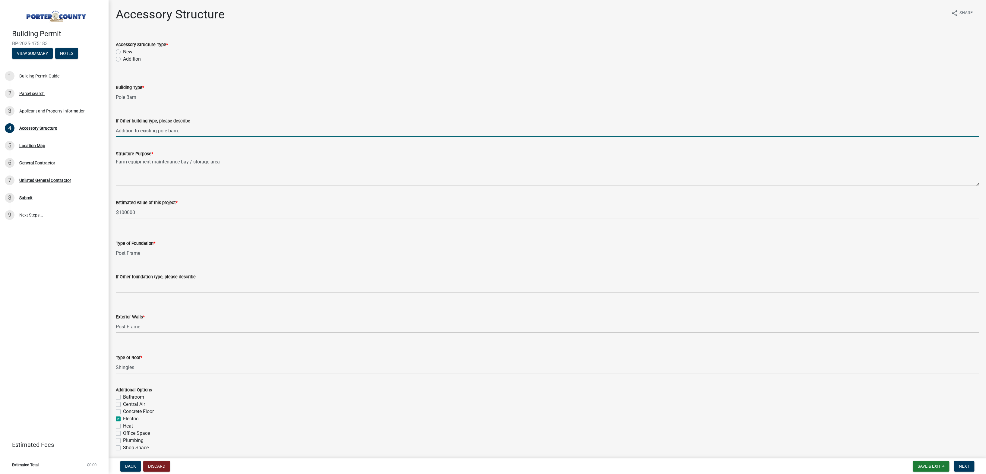
click at [196, 131] on input "Addition to existing pole barn." at bounding box center [547, 131] width 863 height 12
type input "Addition to existing 30x40 pole barn."
click at [233, 162] on textarea "Farm equipment maintenance bay / storage area" at bounding box center [547, 171] width 863 height 28
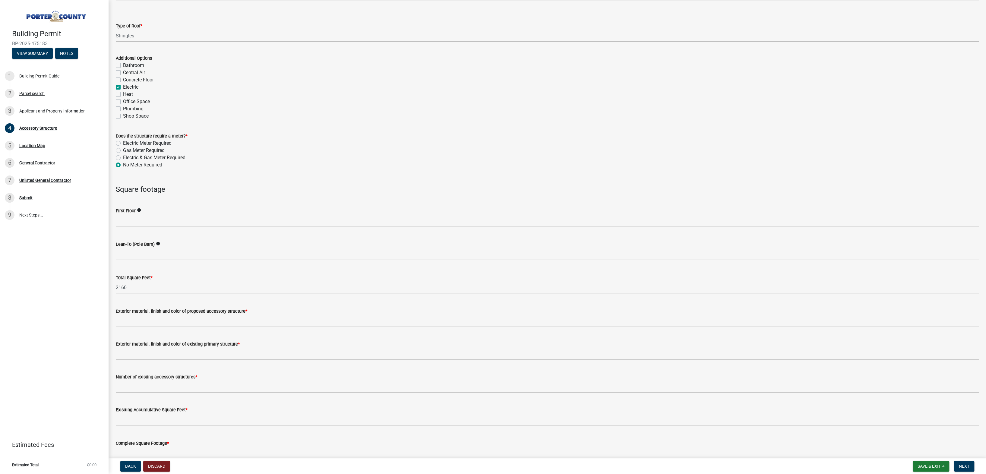
scroll to position [362, 0]
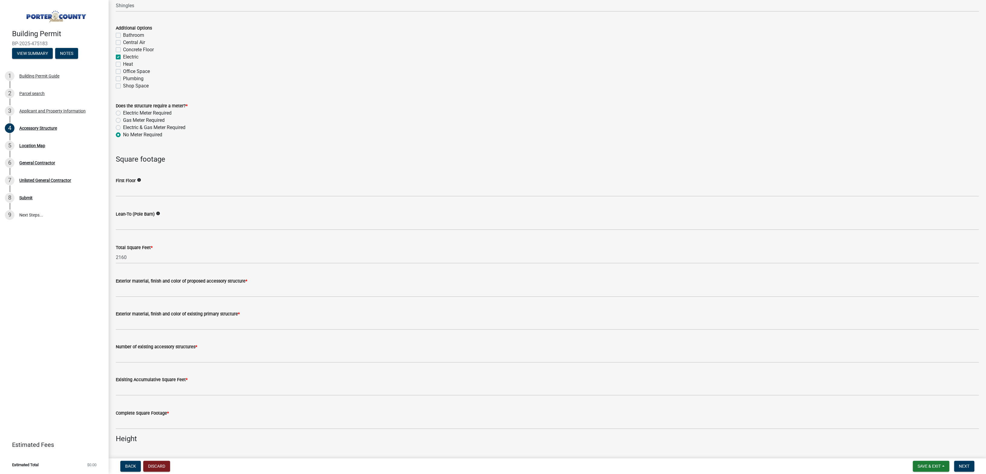
type textarea "Farm equipment maintenance bay / storage area. Addition is 32x30."
click at [123, 56] on label "Electric" at bounding box center [130, 56] width 15 height 7
click at [123, 56] on input "Electric" at bounding box center [125, 55] width 4 height 4
checkbox input "false"
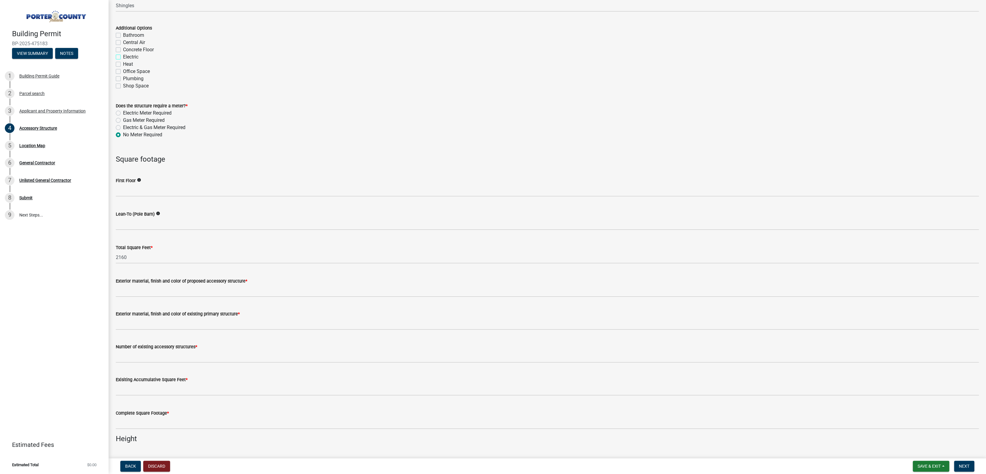
checkbox input "false"
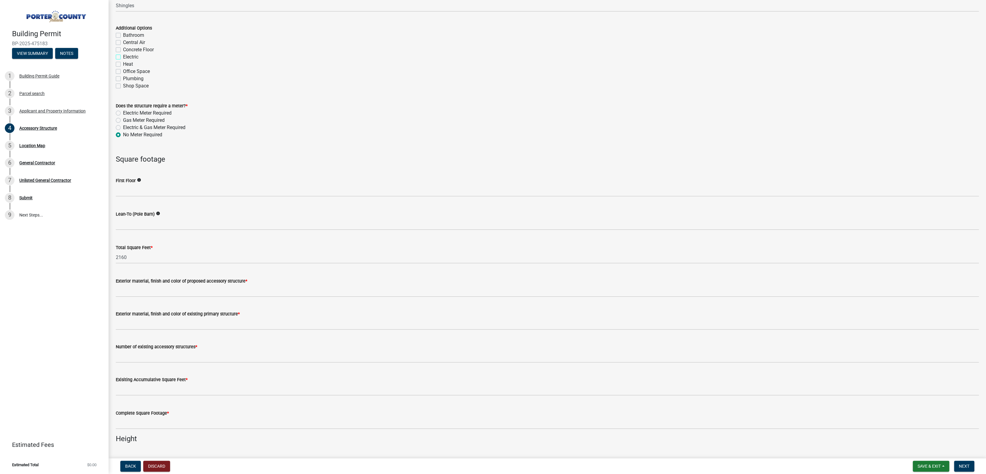
checkbox input "false"
click at [114, 54] on div "Additional Options Bathroom Central Air Concrete Floor Electric Heat Office Spa…" at bounding box center [547, 53] width 872 height 72
click at [123, 55] on label "Electric" at bounding box center [130, 56] width 15 height 7
click at [123, 55] on input "Electric" at bounding box center [125, 55] width 4 height 4
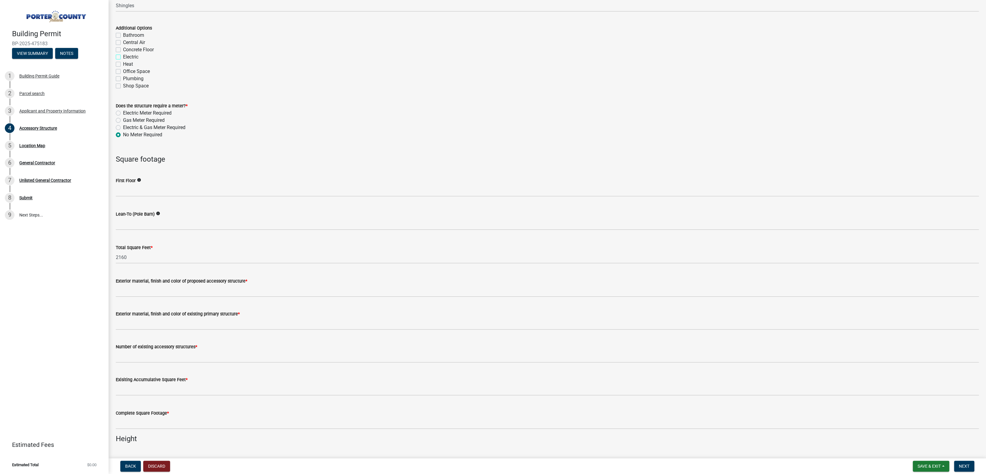
checkbox input "true"
checkbox input "false"
checkbox input "true"
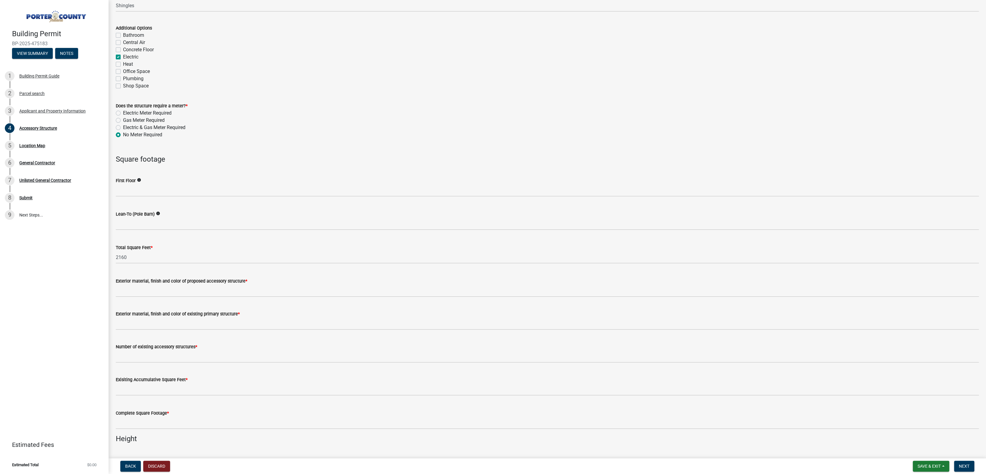
checkbox input "false"
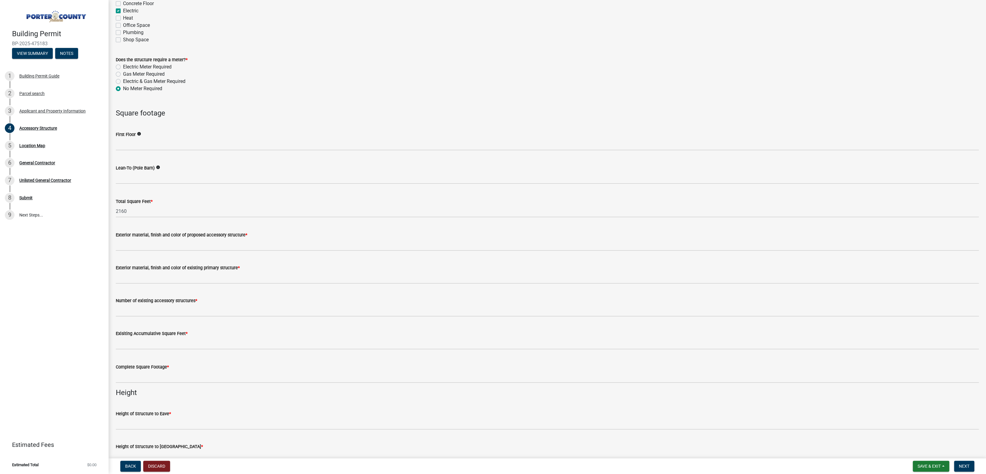
scroll to position [422, 0]
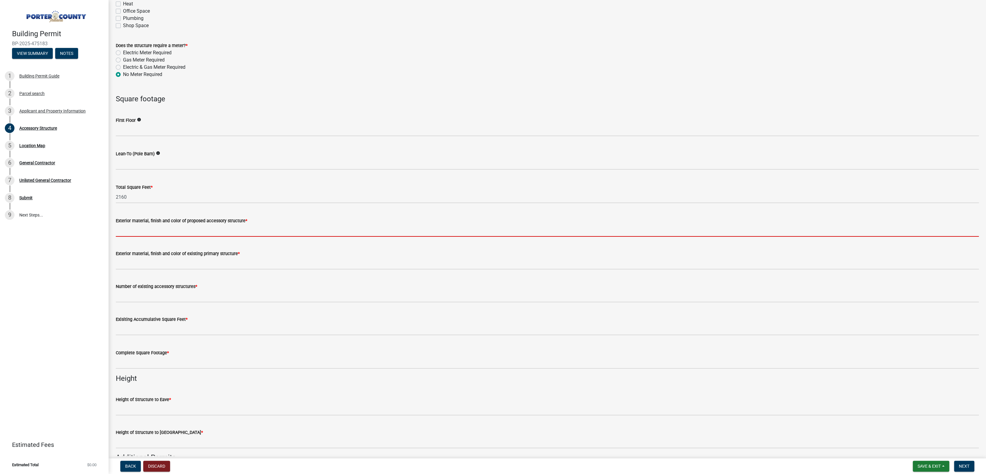
click at [187, 232] on input "Exterior material, finish and color of proposed accessory structure *" at bounding box center [547, 230] width 863 height 12
type input "Grey"
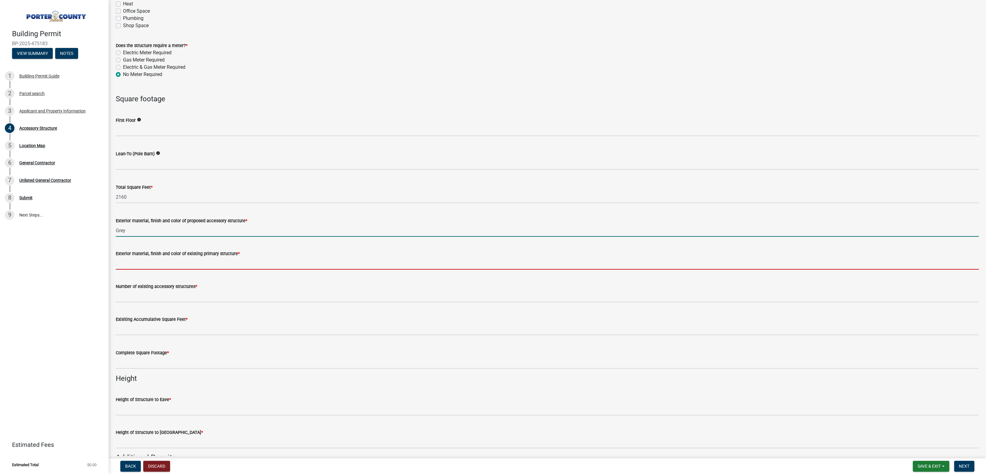
click at [174, 266] on input "Exterior material, finish and color of existing primary structure *" at bounding box center [547, 263] width 863 height 12
type input "Brick"
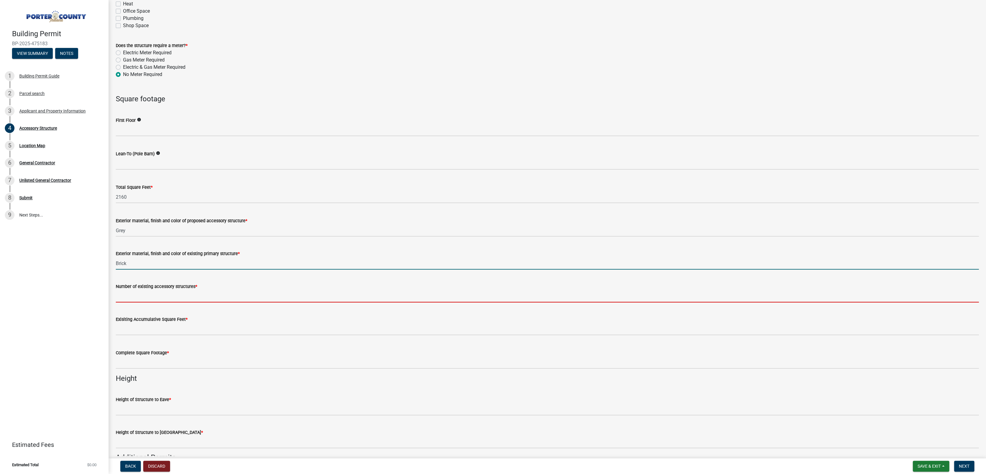
click at [172, 299] on input "Number of existing accessory structures *" at bounding box center [547, 296] width 863 height 12
type input "1"
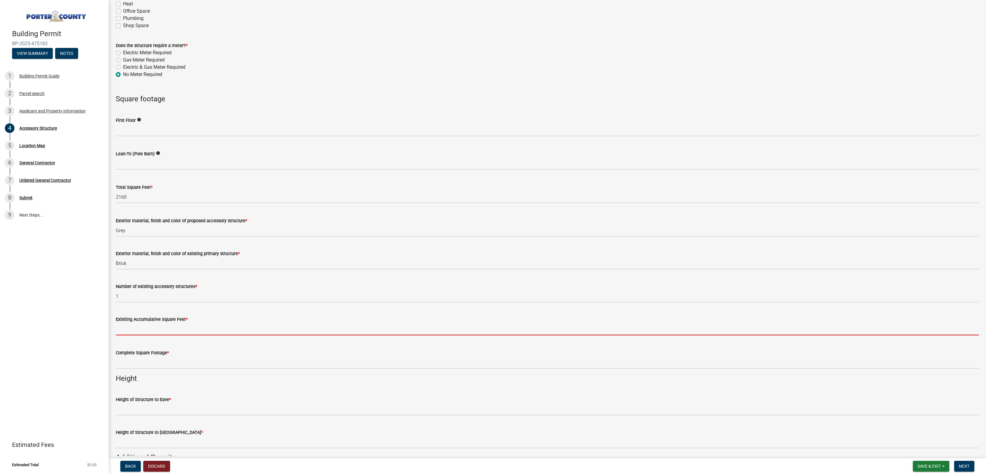
click at [169, 331] on input "text" at bounding box center [547, 329] width 863 height 12
click at [134, 328] on input "text" at bounding box center [547, 329] width 863 height 12
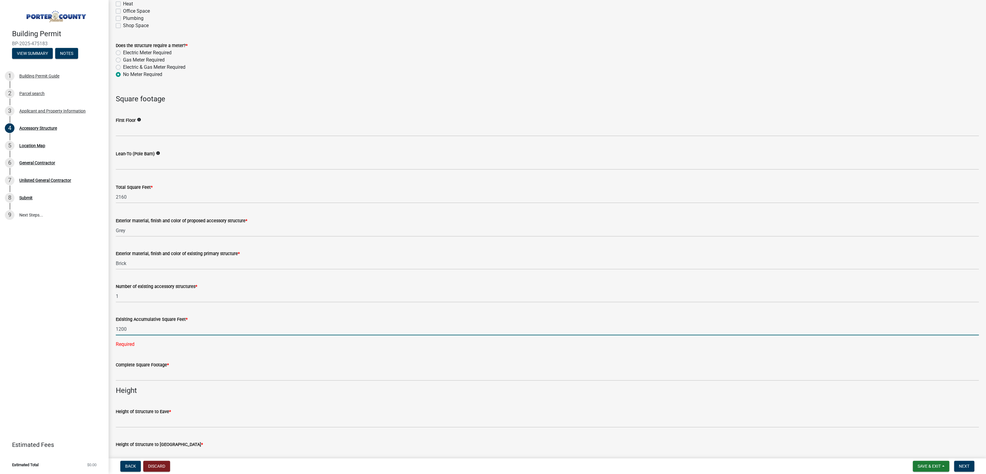
type input "1200"
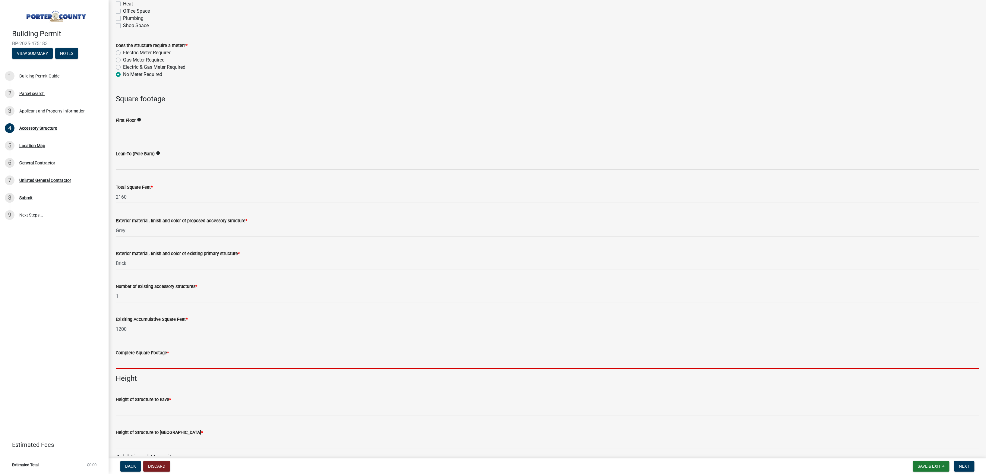
click at [142, 378] on wm-data-entity-input-list "Accessory Structure Type * New Addition Building Type * Select Item... Ag. Buil…" at bounding box center [547, 222] width 863 height 1221
click at [141, 362] on input "text" at bounding box center [547, 362] width 863 height 12
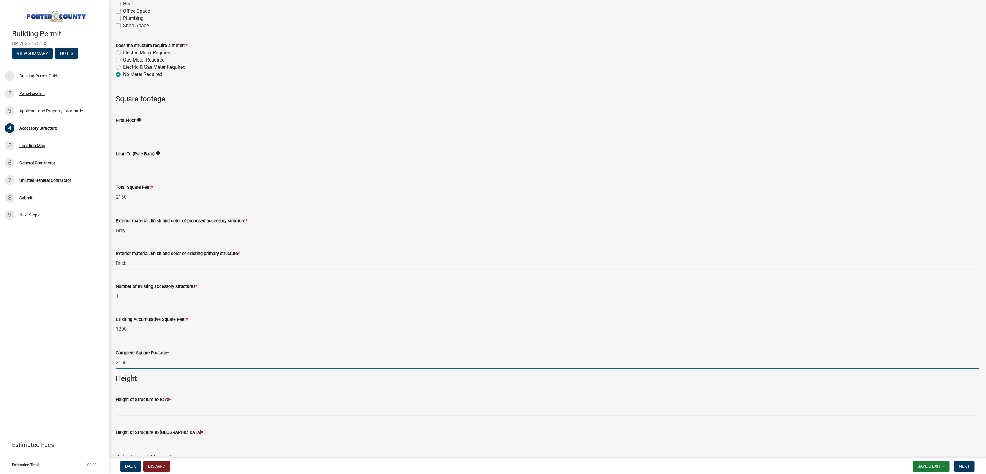
type input "2160"
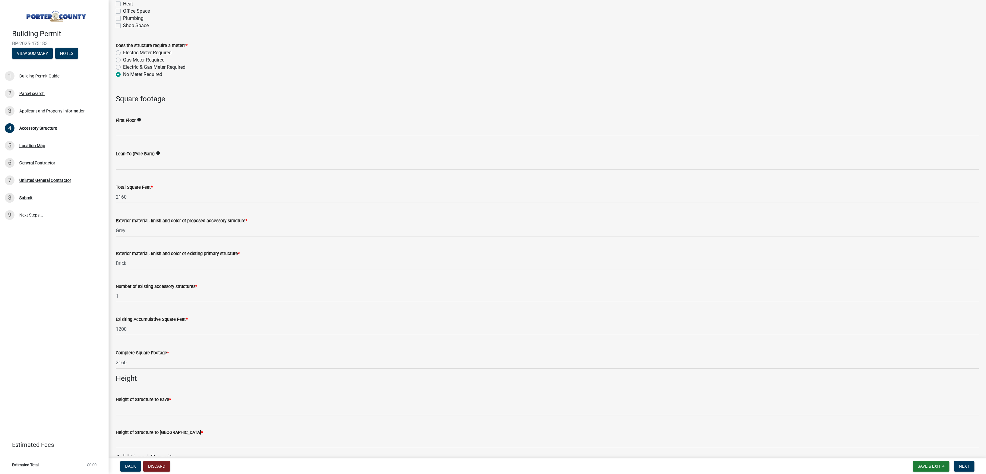
click at [186, 354] on div "Complete Square Footage *" at bounding box center [547, 352] width 863 height 7
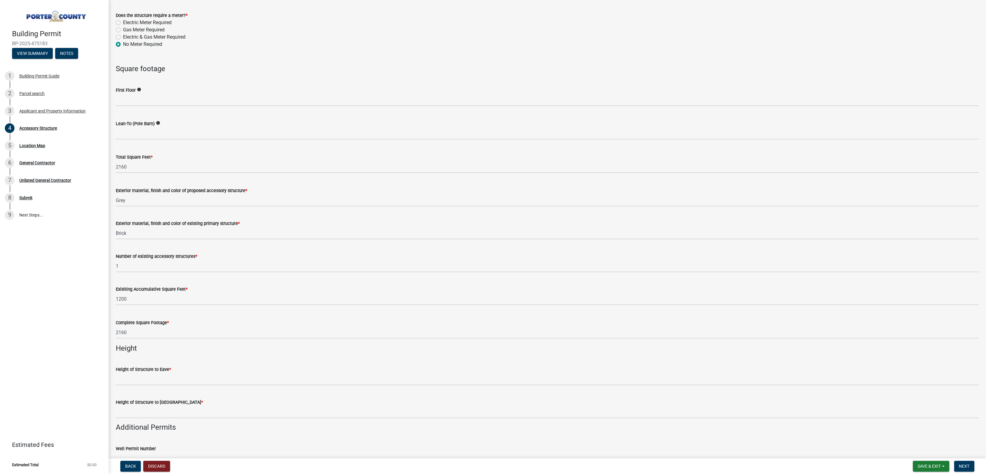
scroll to position [482, 0]
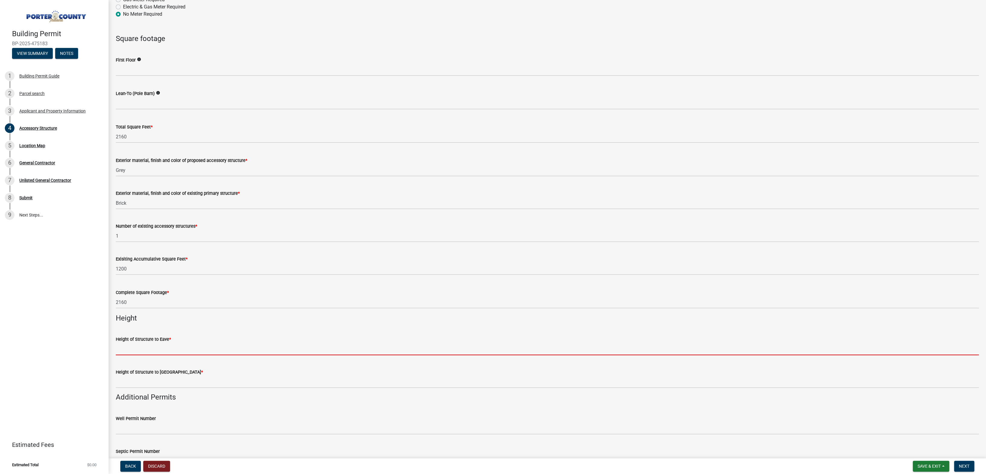
click at [148, 353] on input "Height of Structure to Eave *" at bounding box center [547, 349] width 863 height 12
click at [149, 350] on input "Height of Structure to Eave *" at bounding box center [547, 349] width 863 height 12
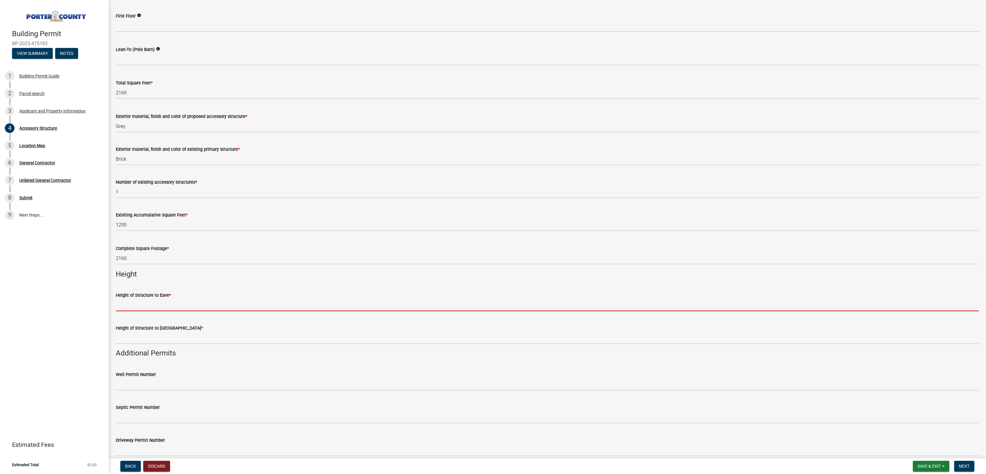
scroll to position [513, 0]
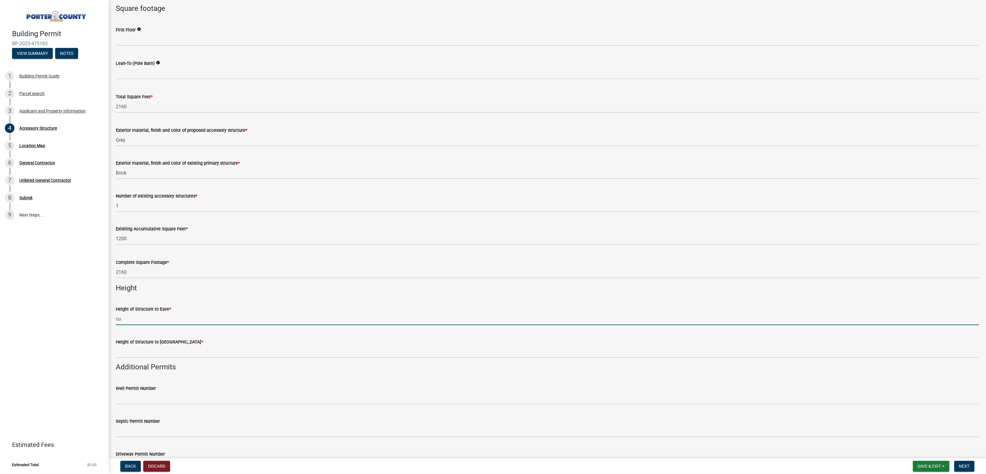
type input "c"
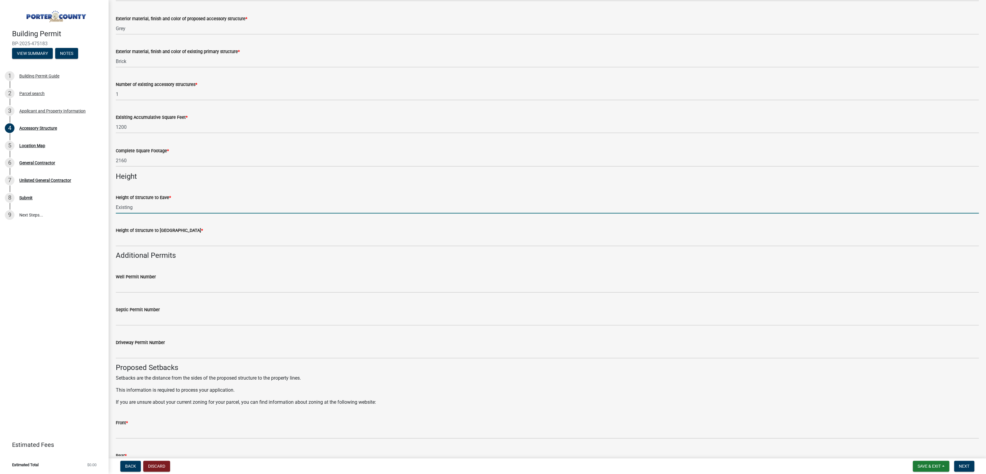
scroll to position [633, 0]
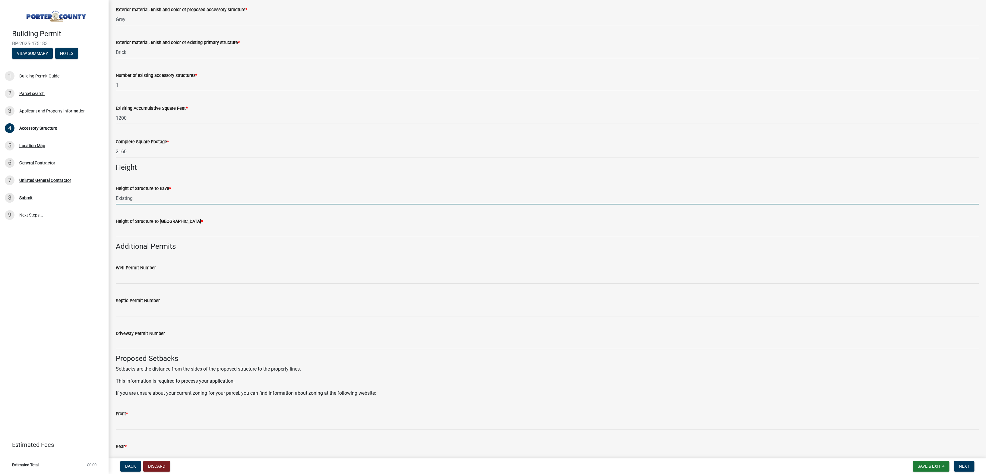
click at [159, 200] on input "Existing" at bounding box center [547, 198] width 863 height 12
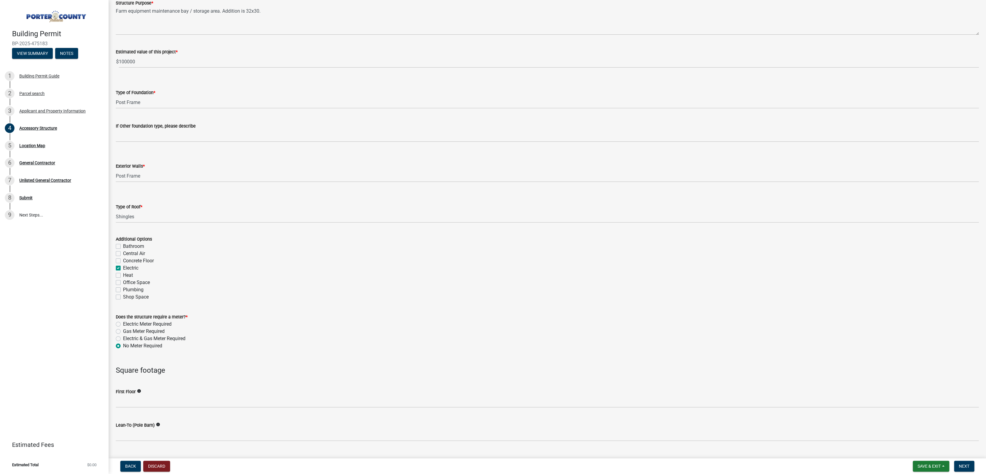
scroll to position [0, 0]
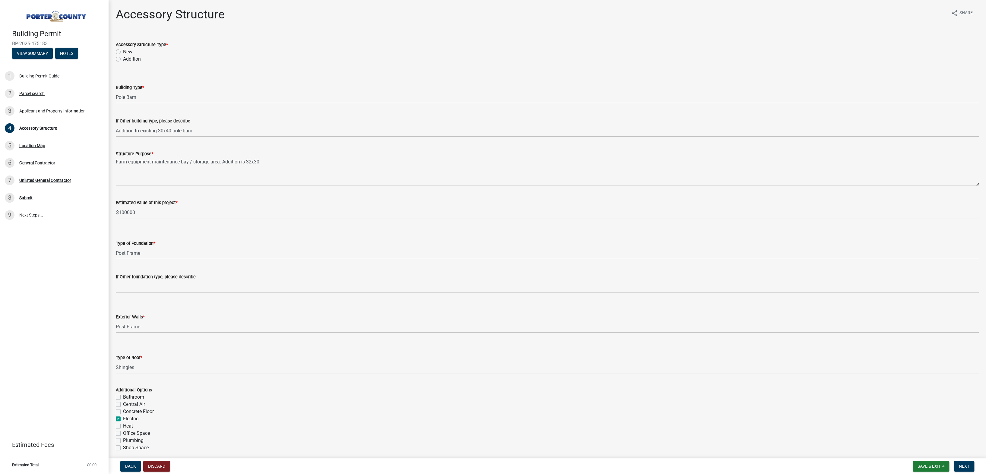
type input "Existing"
click at [123, 58] on label "Addition" at bounding box center [132, 58] width 18 height 7
click at [123, 58] on input "Addition" at bounding box center [125, 57] width 4 height 4
radio input "true"
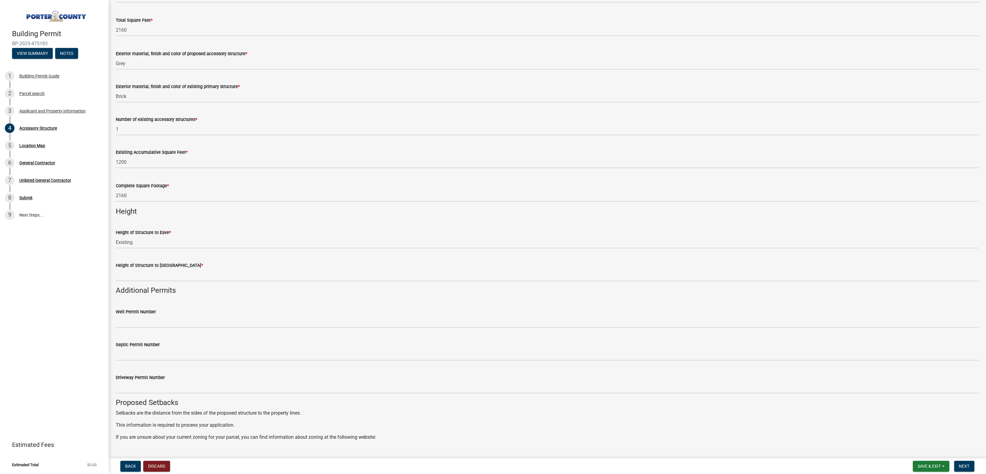
scroll to position [633, 0]
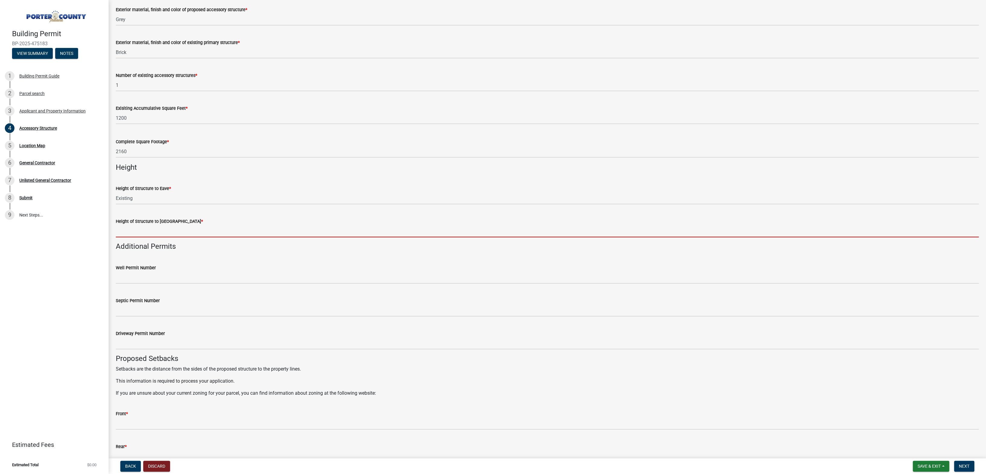
click at [199, 229] on input "Height of Structure to Roof Peak *" at bounding box center [547, 231] width 863 height 12
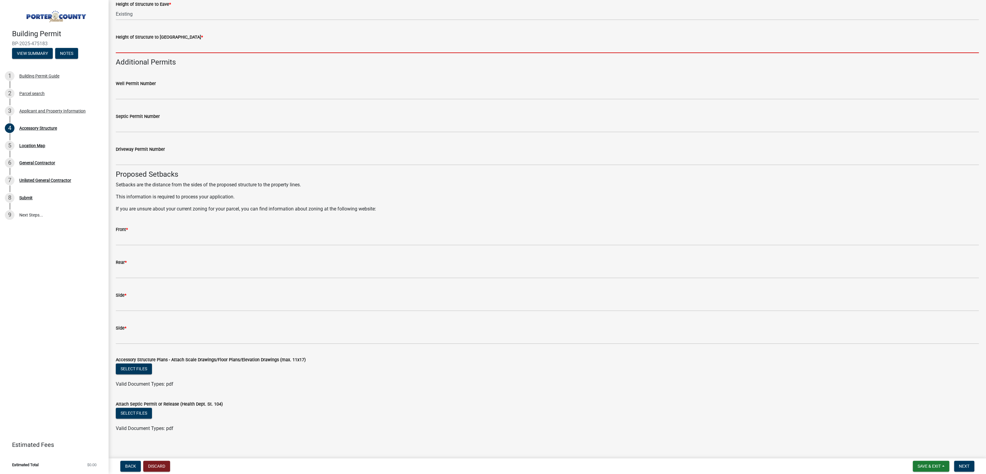
scroll to position [823, 0]
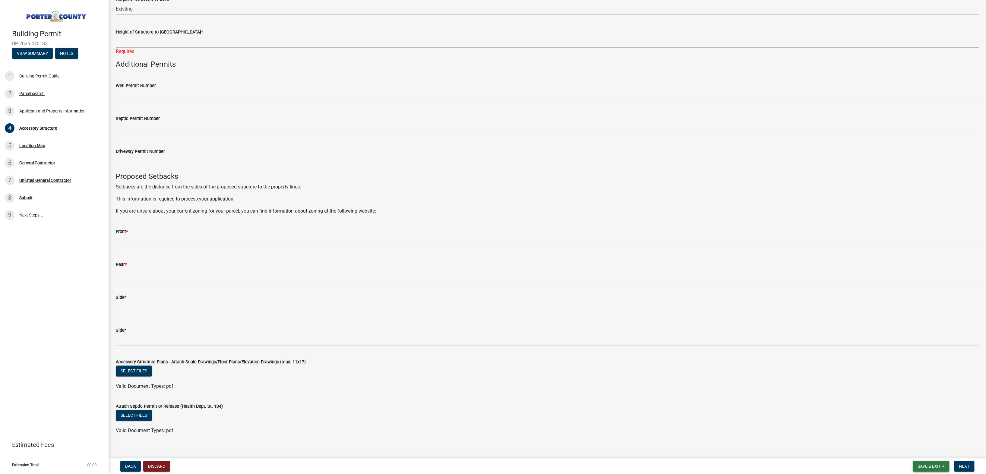
click at [927, 468] on span "Save & Exit" at bounding box center [929, 466] width 23 height 5
click at [922, 452] on button "Save & Exit" at bounding box center [925, 450] width 48 height 14
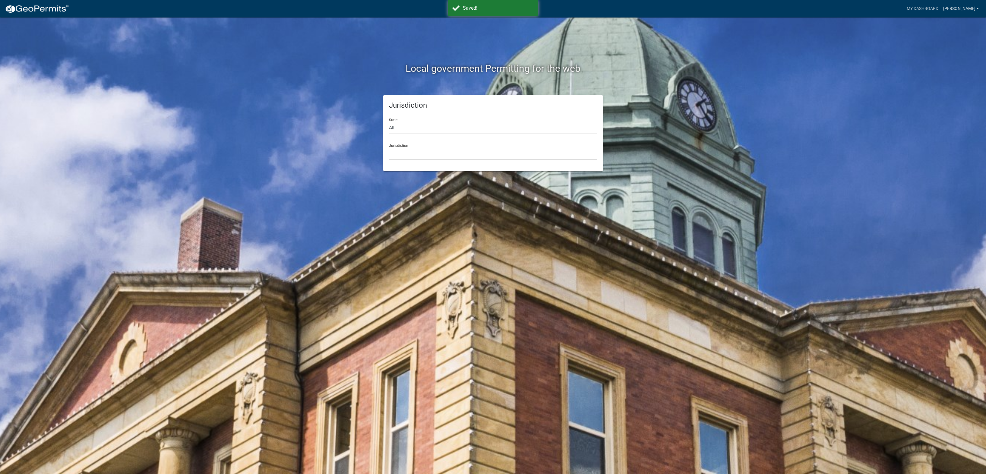
click at [963, 4] on link "[PERSON_NAME]" at bounding box center [961, 8] width 41 height 11
click at [938, 6] on link "My Dashboard" at bounding box center [922, 8] width 36 height 11
